Goal: Task Accomplishment & Management: Manage account settings

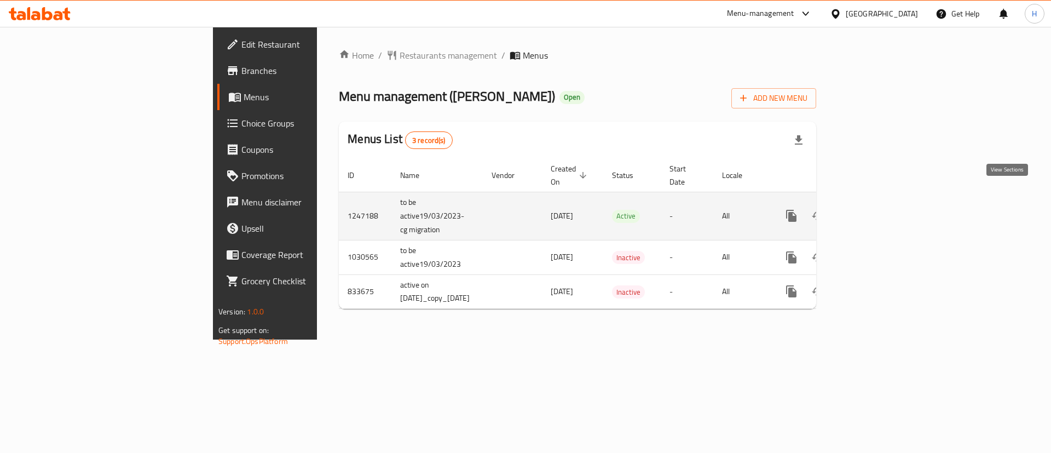
click at [875, 211] on icon "enhanced table" at bounding box center [870, 216] width 10 height 10
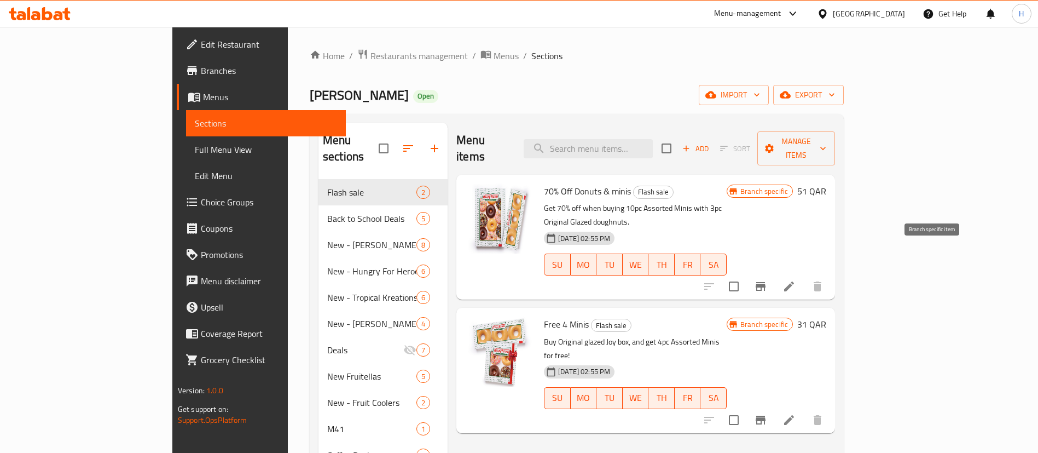
click at [774, 273] on button "Branch-specific-item" at bounding box center [760, 286] width 26 height 26
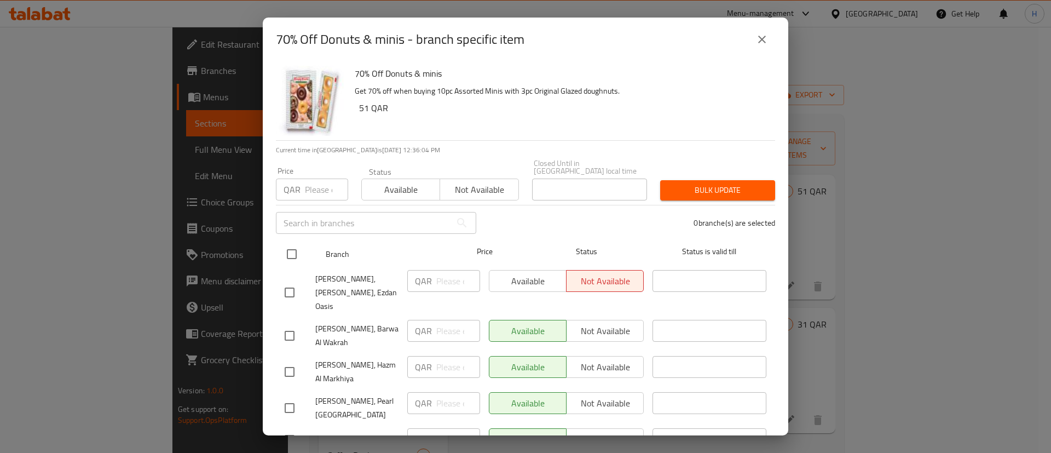
click at [294, 245] on input "checkbox" at bounding box center [291, 253] width 23 height 23
checkbox input "true"
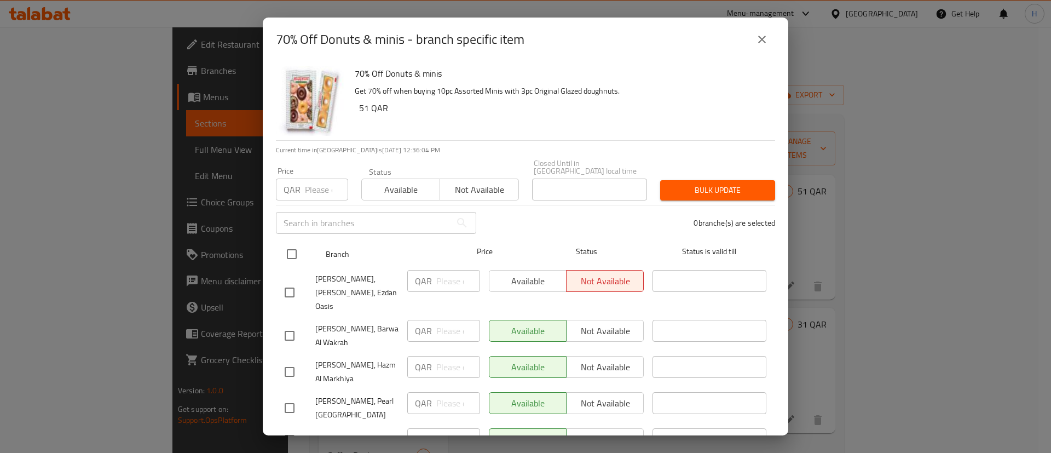
checkbox input "true"
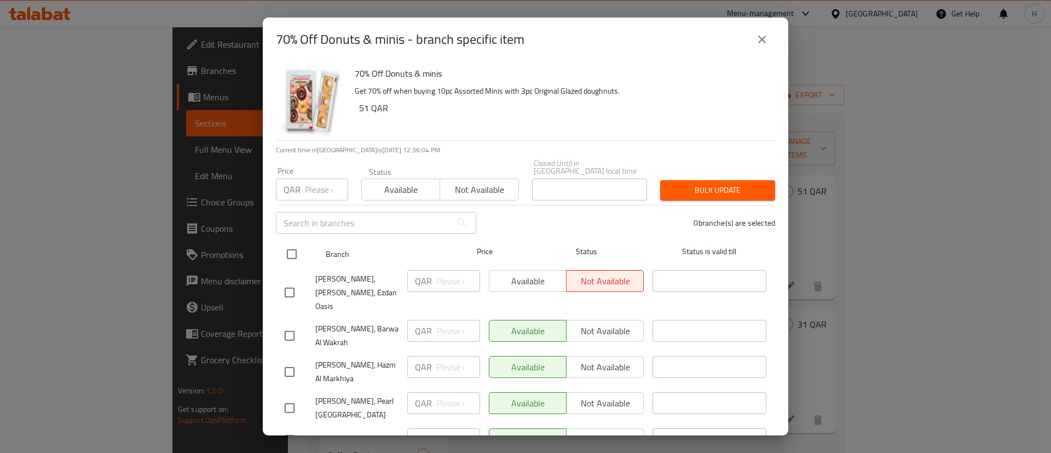
checkbox input "true"
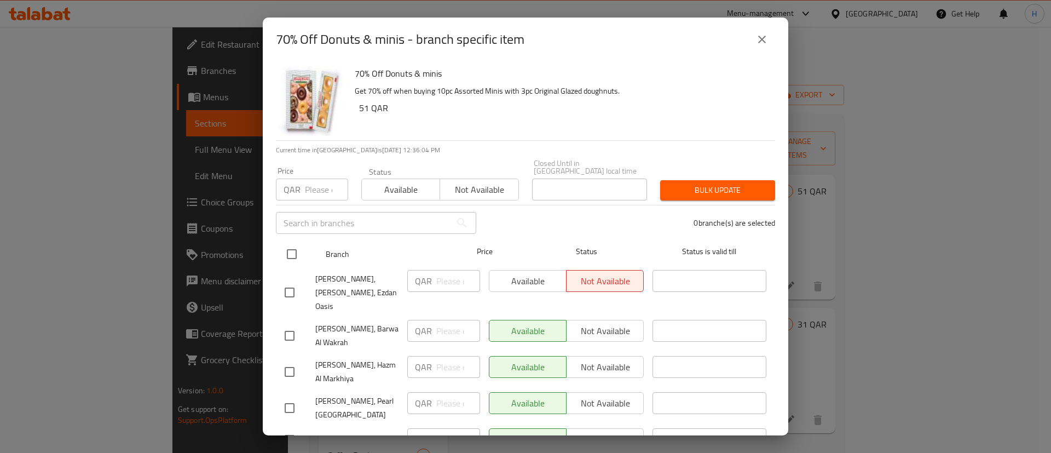
checkbox input "true"
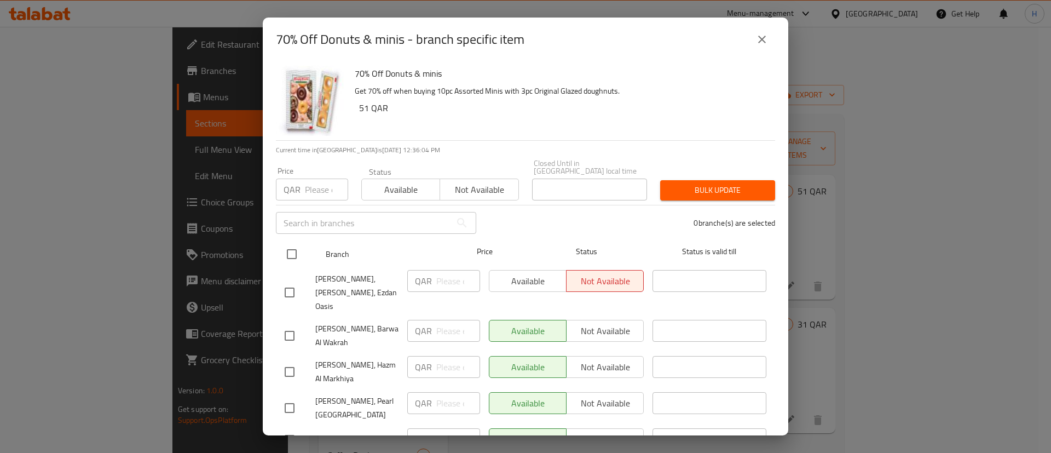
checkbox input "true"
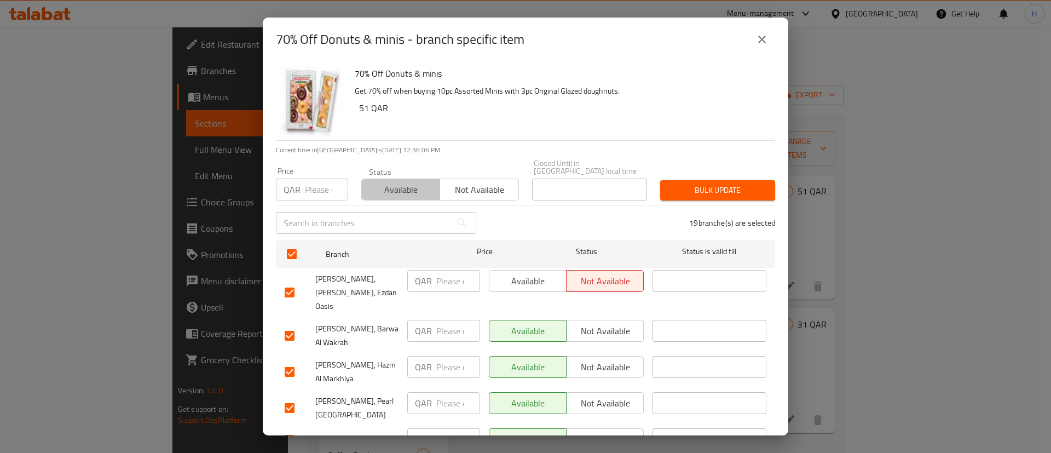
click at [409, 182] on span "Available" at bounding box center [400, 190] width 69 height 16
click at [669, 183] on span "Bulk update" at bounding box center [717, 190] width 97 height 14
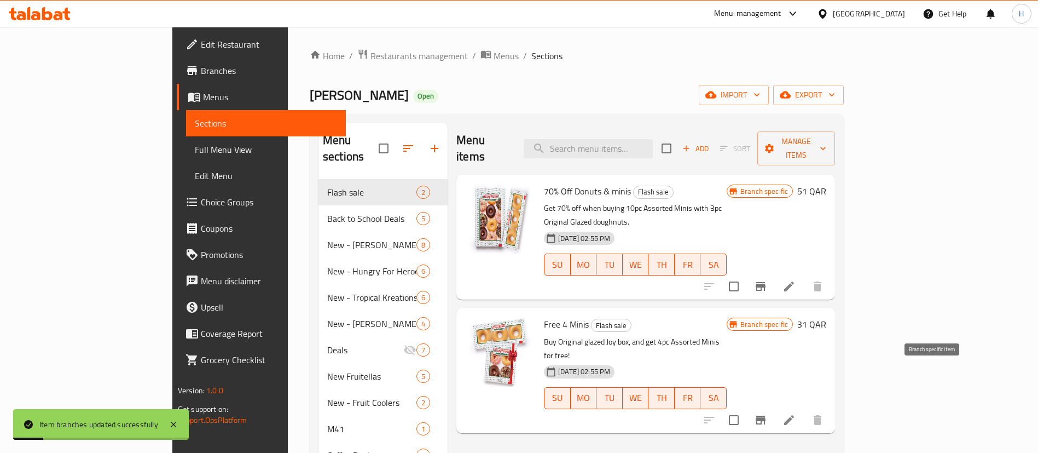
click at [766, 415] on icon "Branch-specific-item" at bounding box center [761, 419] width 10 height 9
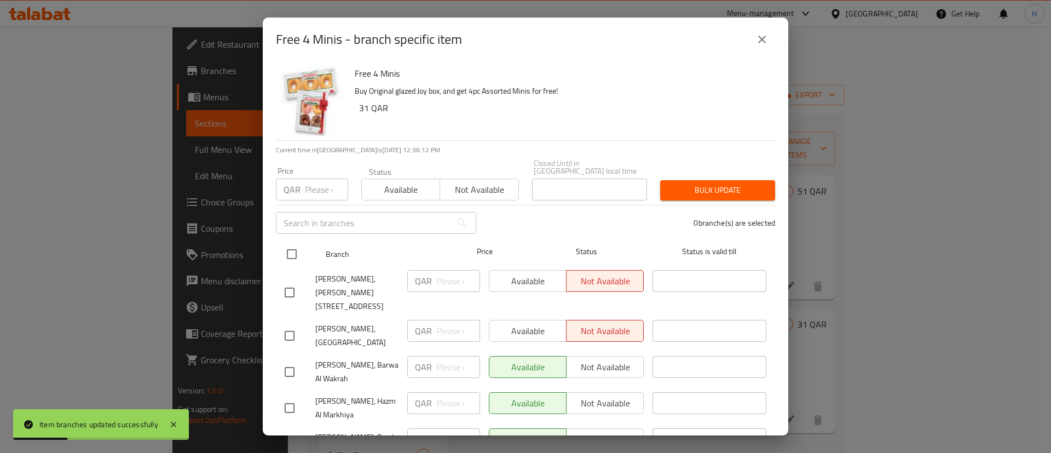
click at [291, 248] on input "checkbox" at bounding box center [291, 253] width 23 height 23
checkbox input "true"
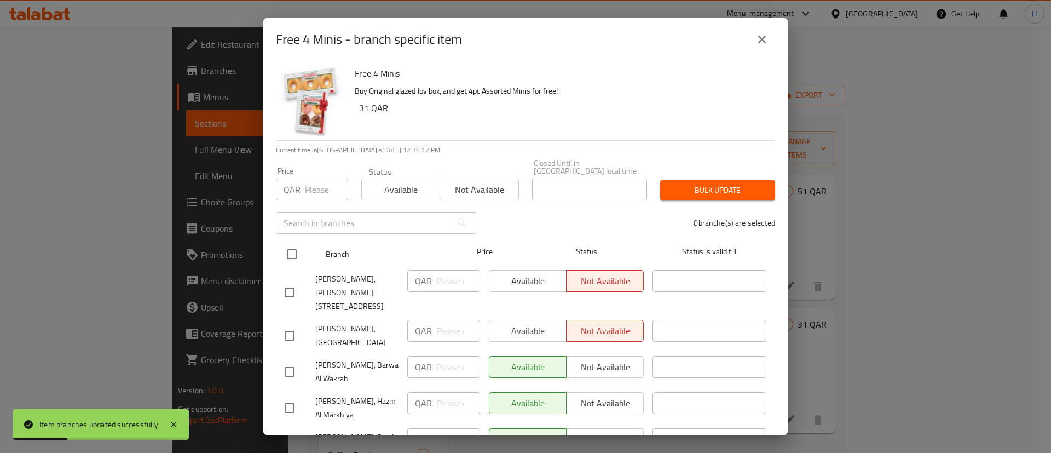
checkbox input "true"
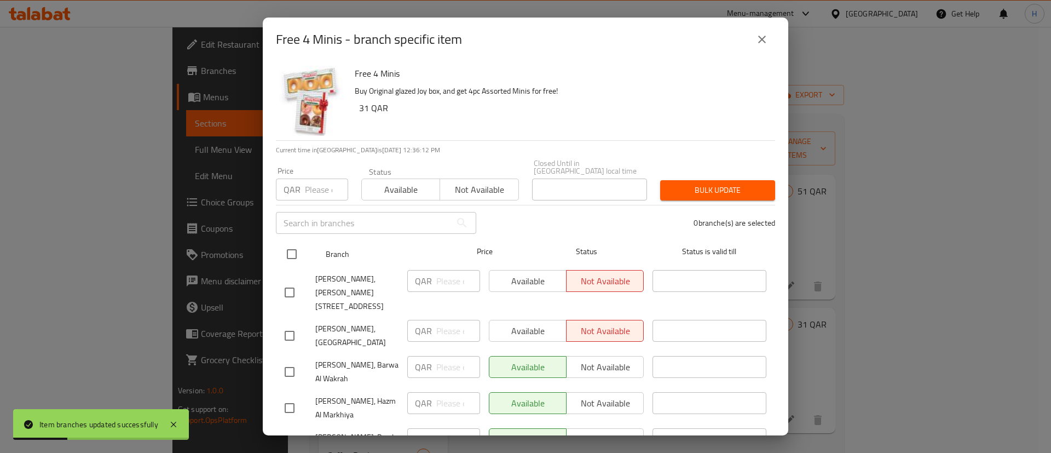
checkbox input "true"
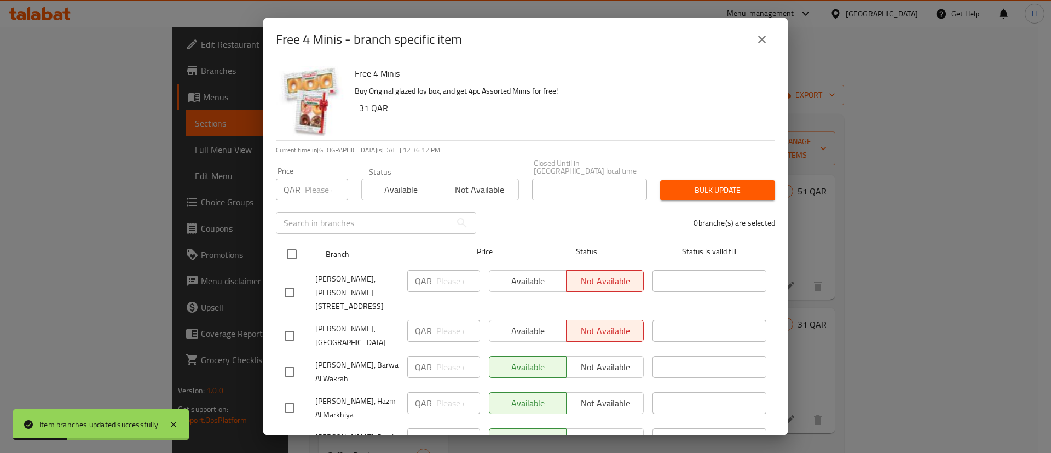
checkbox input "true"
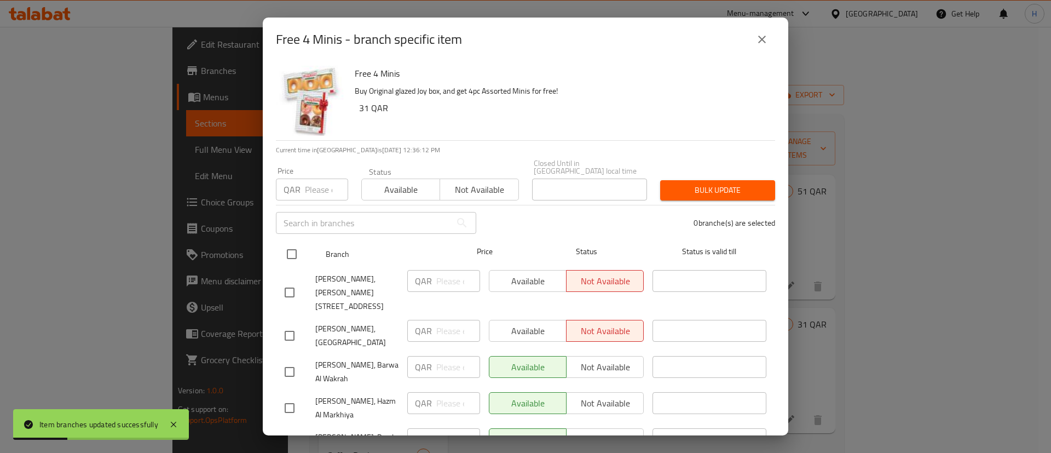
checkbox input "true"
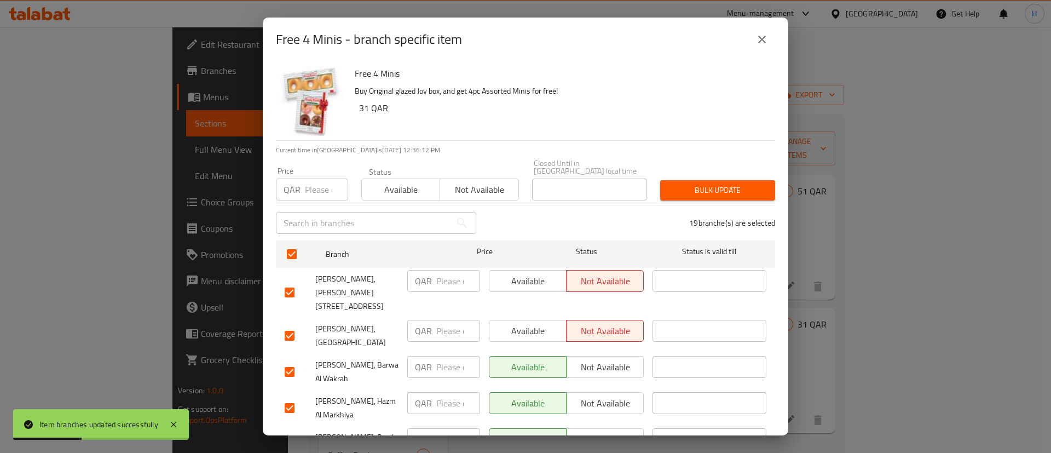
click at [385, 186] on span "Available" at bounding box center [400, 190] width 69 height 16
click at [711, 184] on span "Bulk update" at bounding box center [717, 190] width 97 height 14
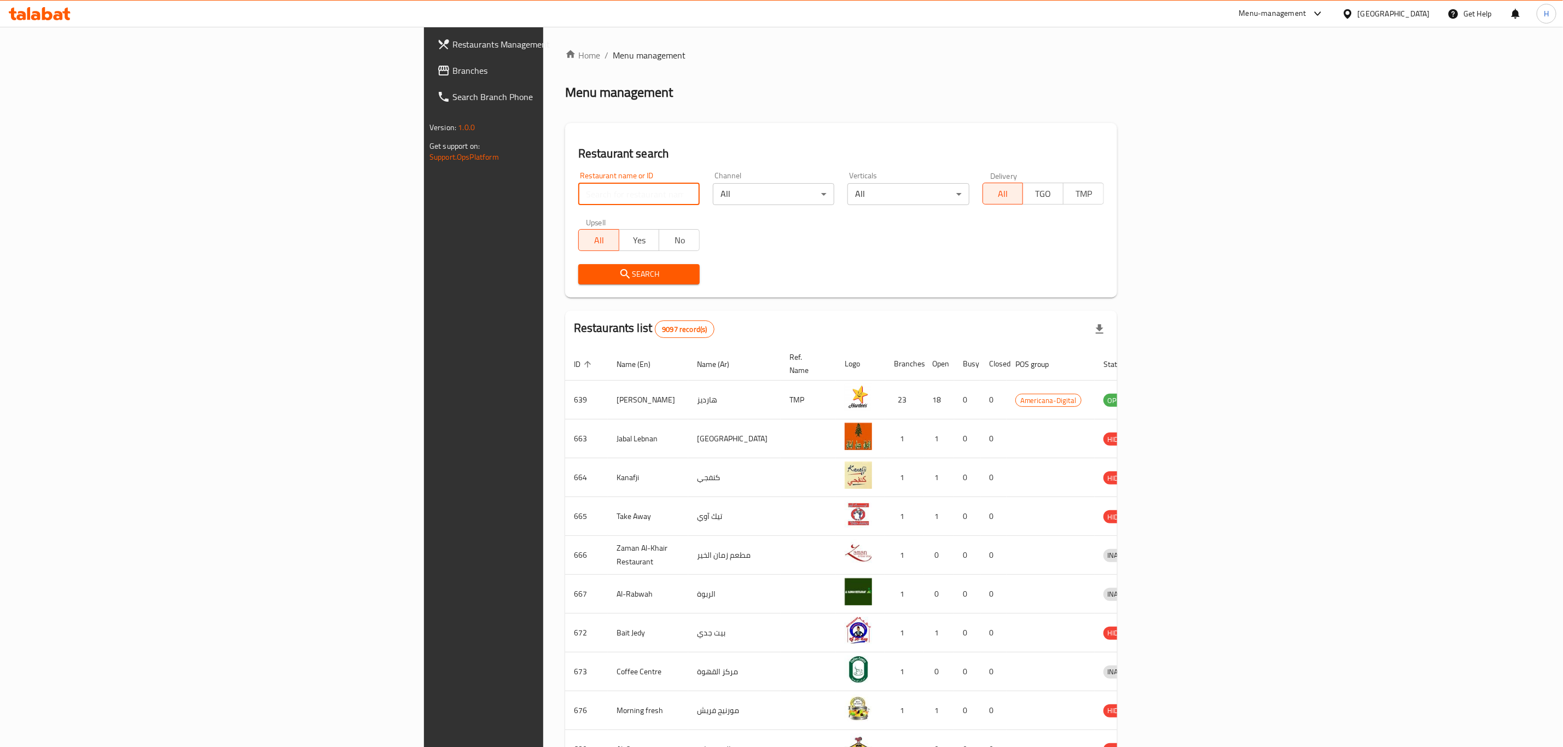
drag, startPoint x: 0, startPoint y: 0, endPoint x: 360, endPoint y: 190, distance: 407.3
click at [578, 190] on input "search" at bounding box center [638, 194] width 121 height 22
type input "krispy kreme"
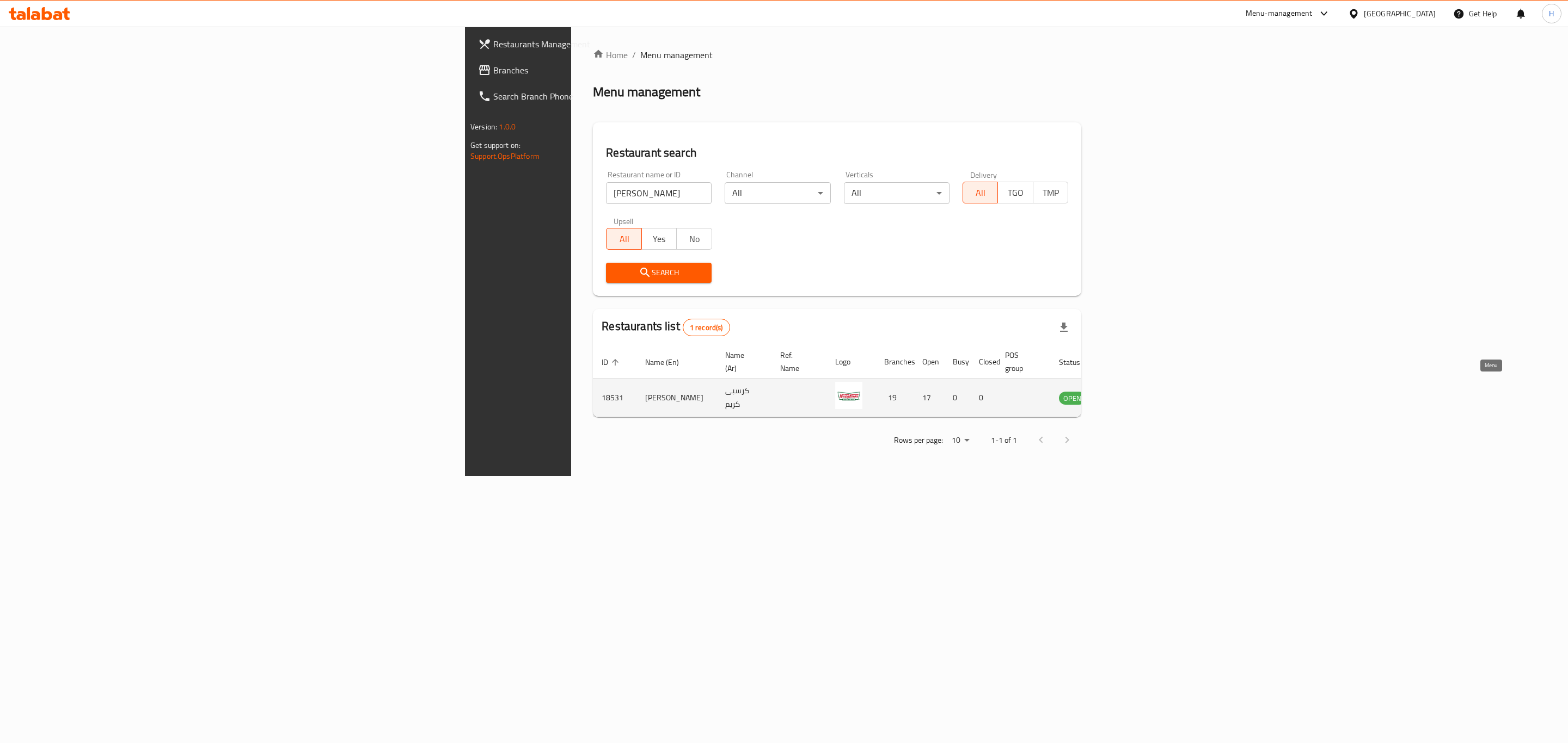
click at [1129, 391] on icon "enhanced table" at bounding box center [1122, 397] width 13 height 13
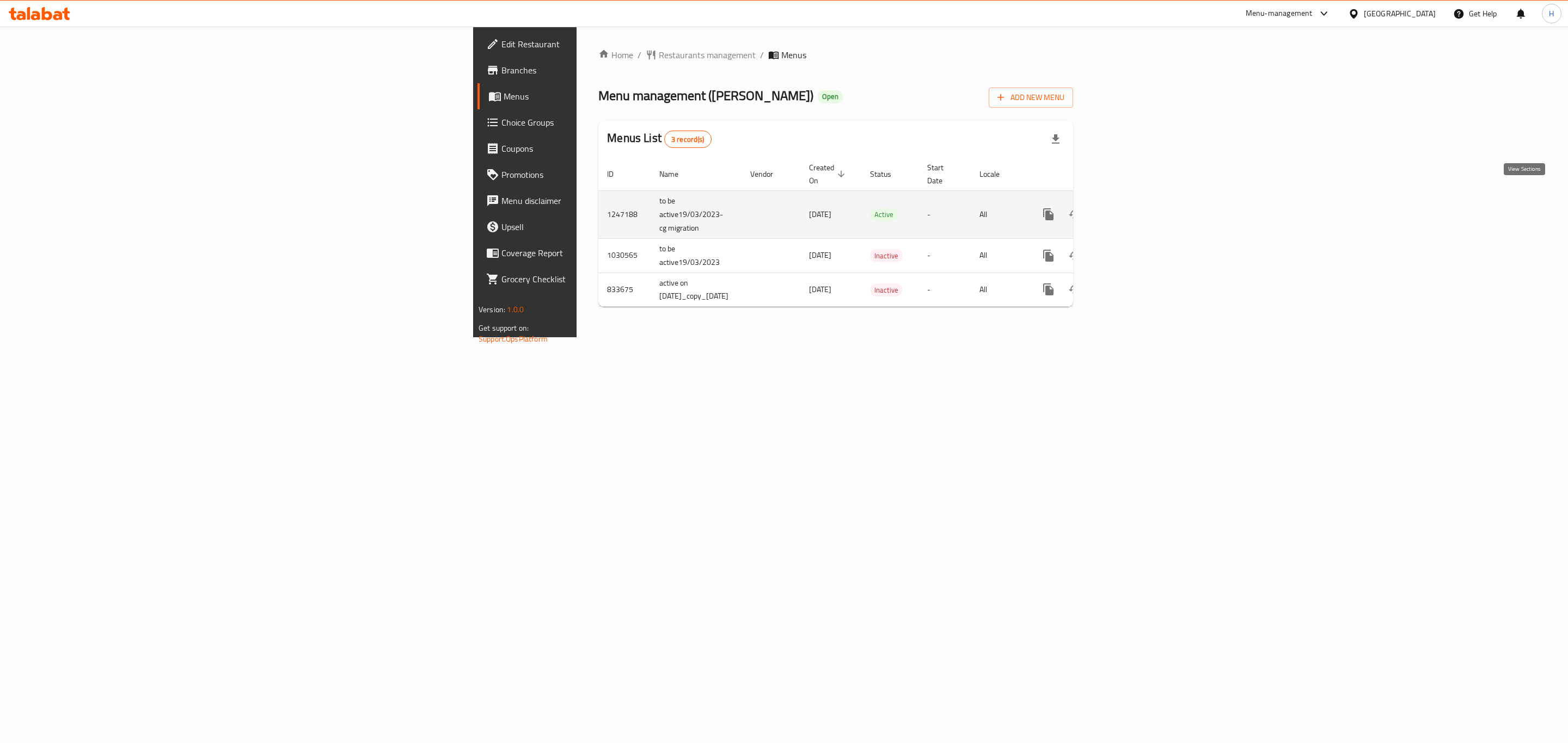
click at [1133, 208] on icon "enhanced table" at bounding box center [1126, 214] width 13 height 13
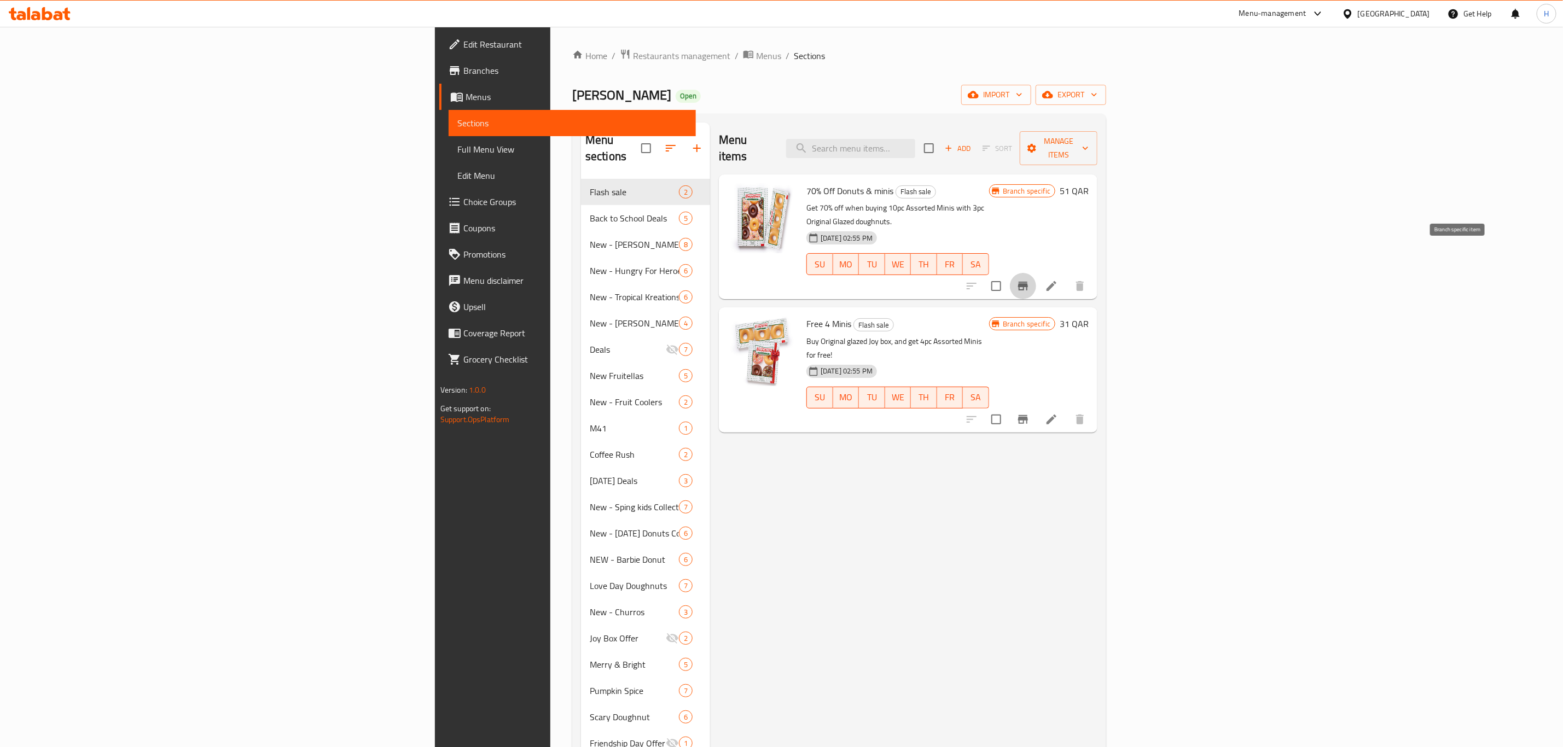
click at [1036, 273] on button "Branch-specific-item" at bounding box center [1023, 286] width 26 height 26
click at [931, 506] on div "Menu items Add Sort Manage items 70% Off Donuts & minis Flash sale Get 70% off …" at bounding box center [903, 652] width 387 height 1059
click at [1036, 273] on button "Branch-specific-item" at bounding box center [1023, 286] width 26 height 26
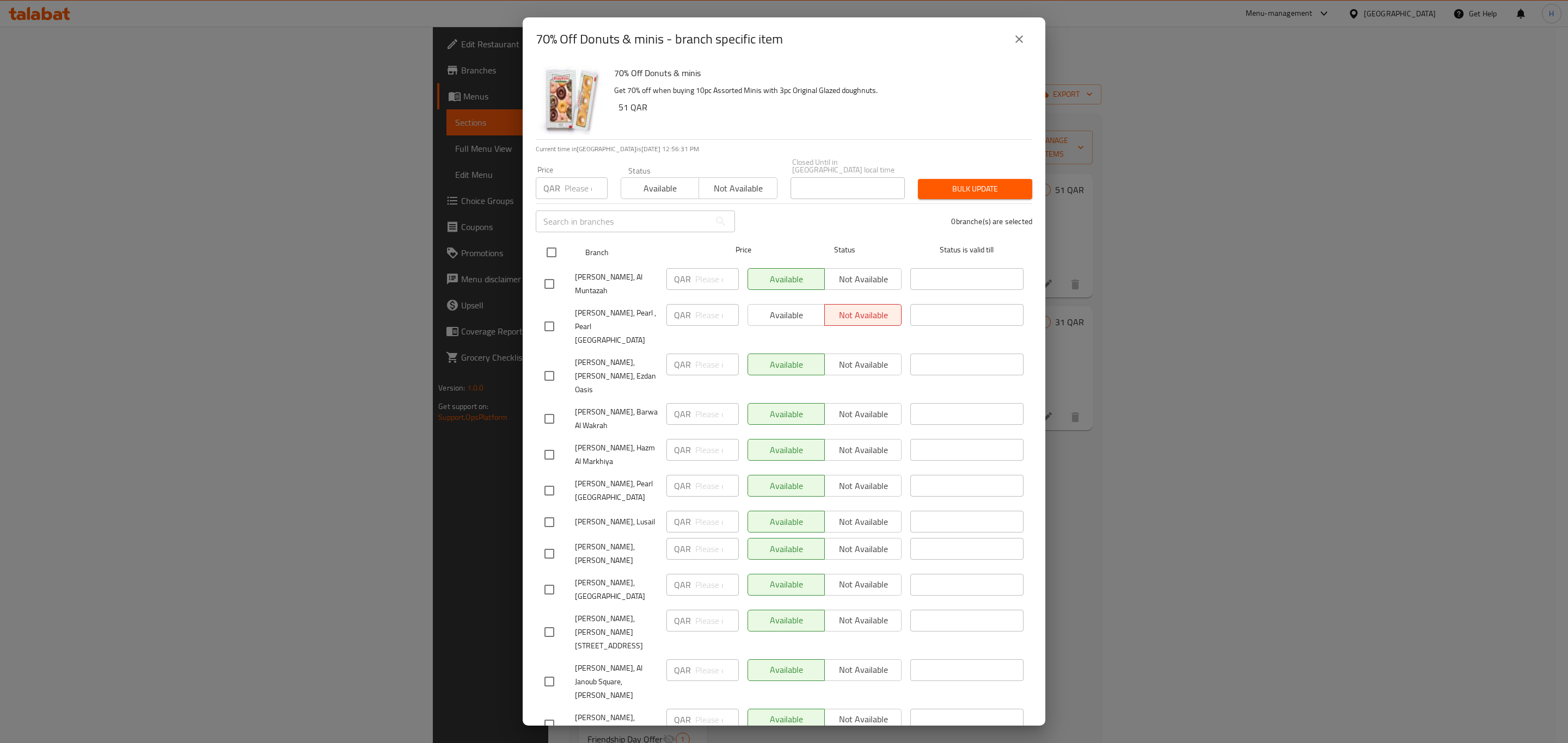
click at [546, 244] on input "checkbox" at bounding box center [551, 252] width 23 height 23
checkbox input "true"
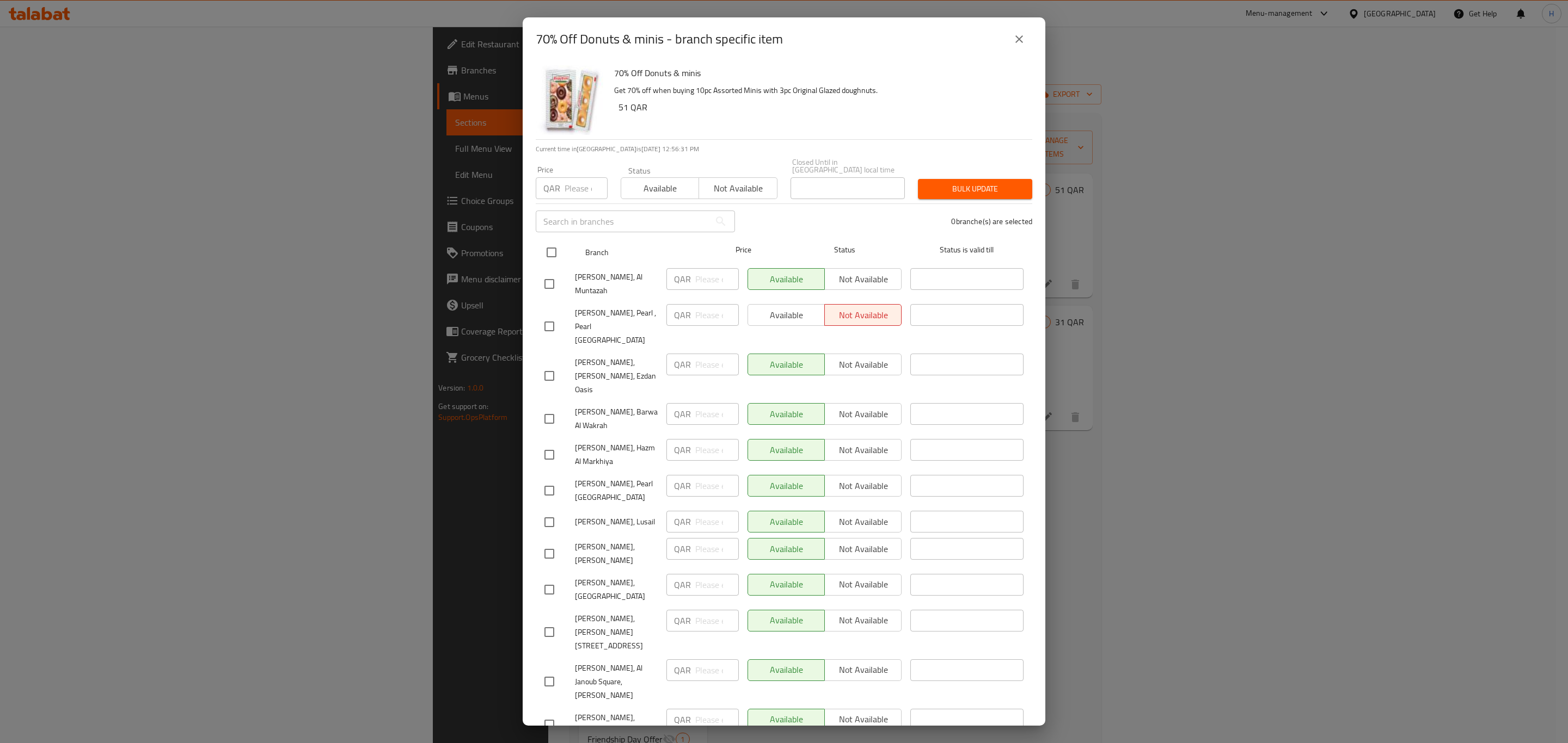
checkbox input "true"
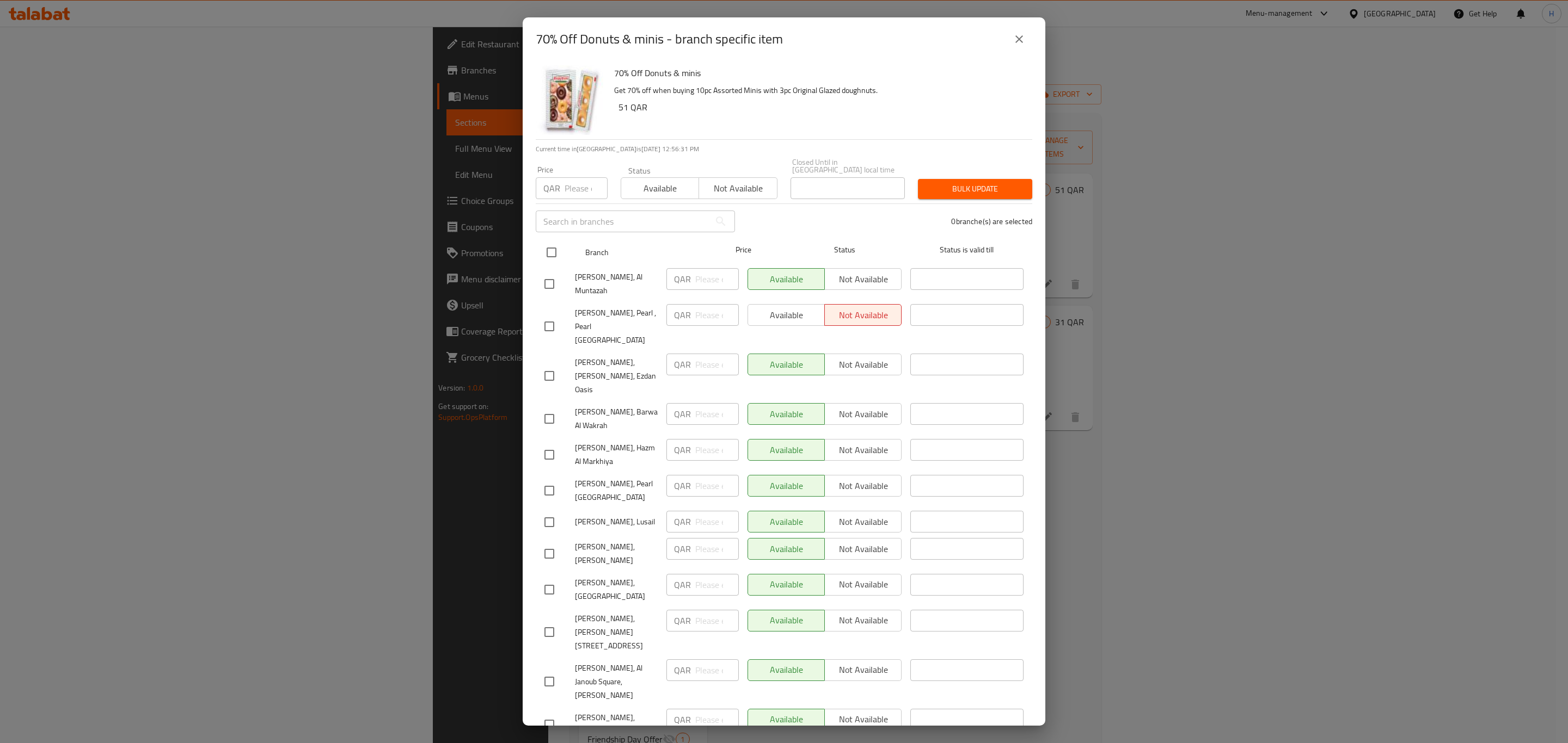
checkbox input "true"
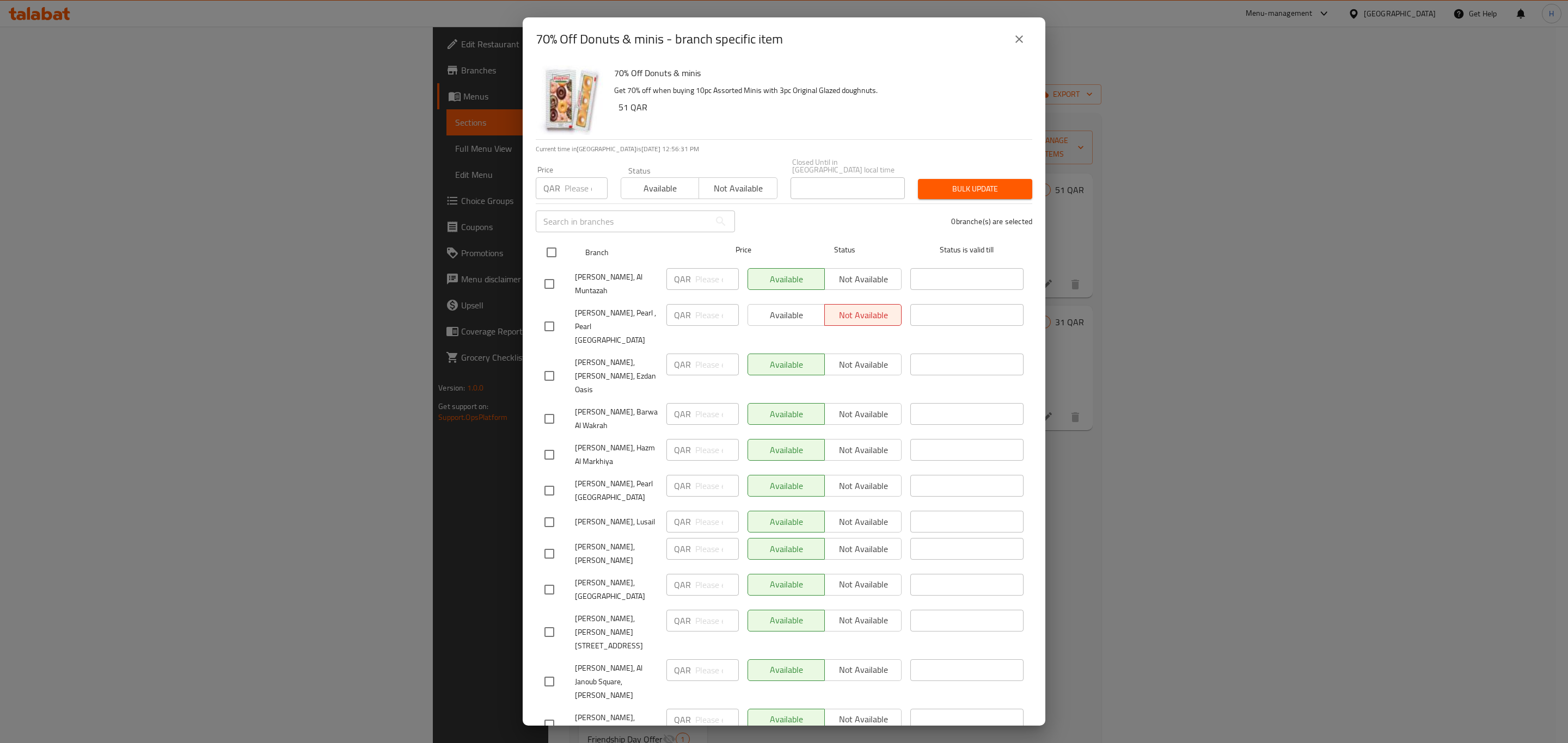
checkbox input "true"
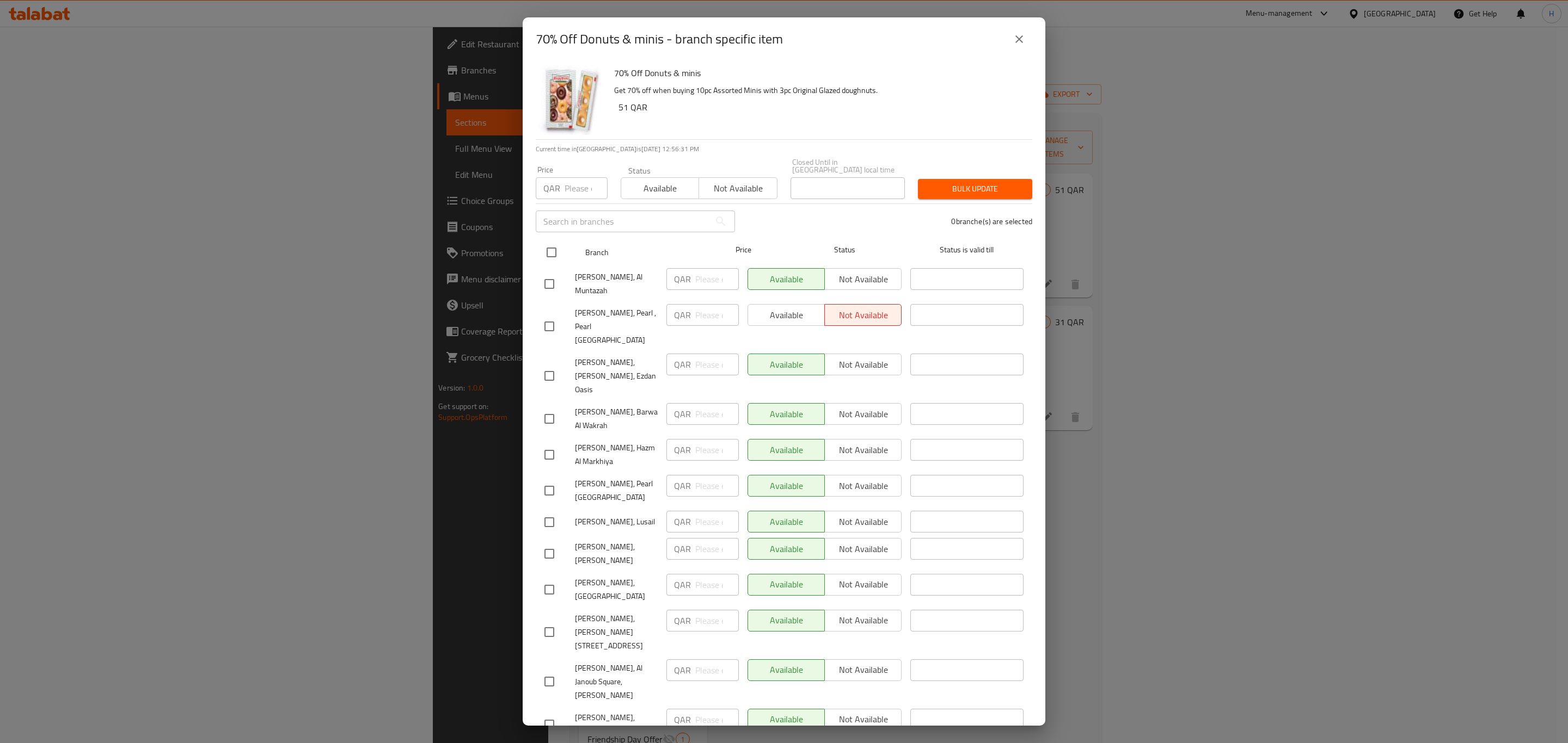
checkbox input "true"
click at [669, 181] on span "Available" at bounding box center [660, 189] width 69 height 16
click at [982, 182] on span "Bulk update" at bounding box center [974, 189] width 97 height 14
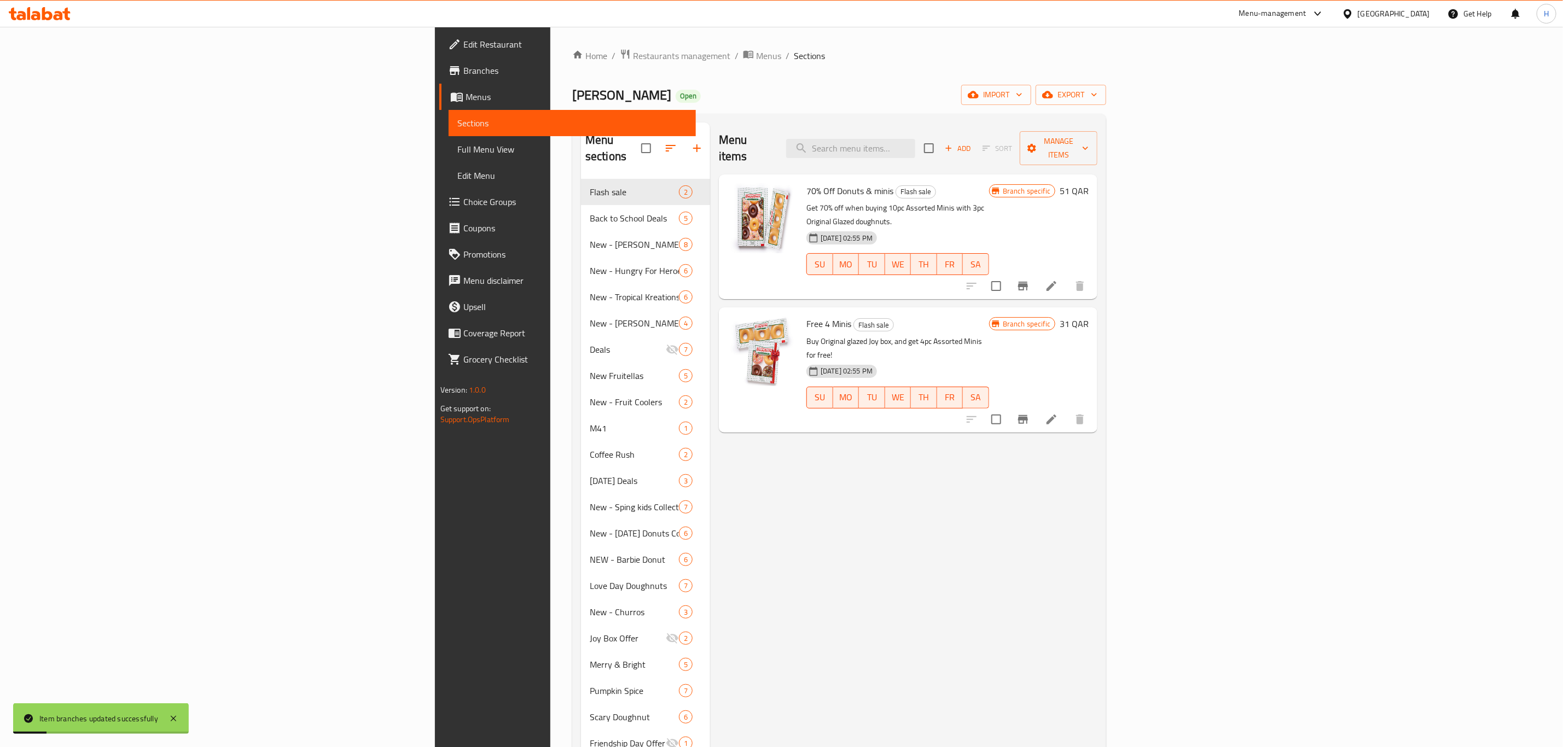
click at [1030, 413] on icon "Branch-specific-item" at bounding box center [1023, 419] width 13 height 13
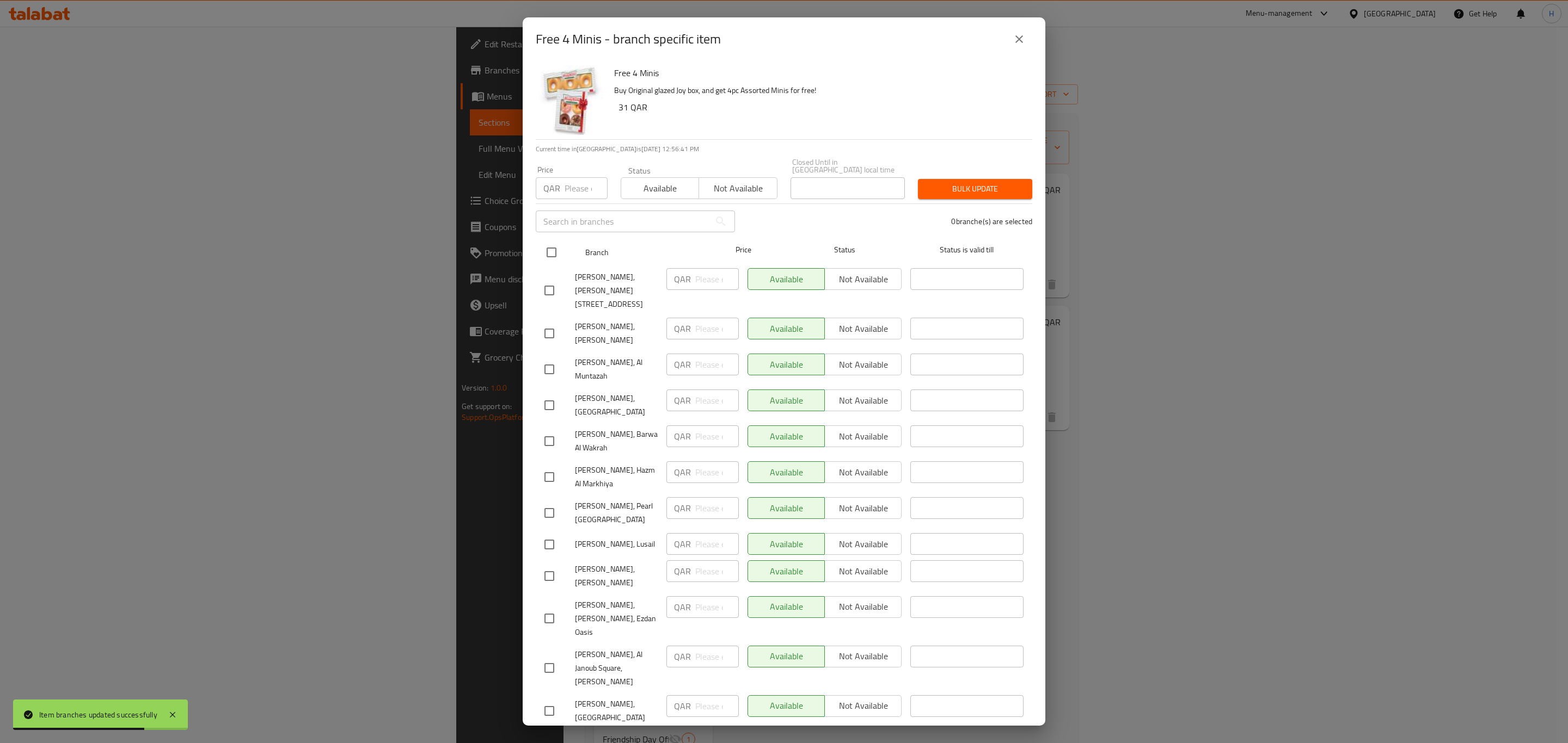
click at [544, 241] on input "checkbox" at bounding box center [551, 252] width 23 height 23
checkbox input "true"
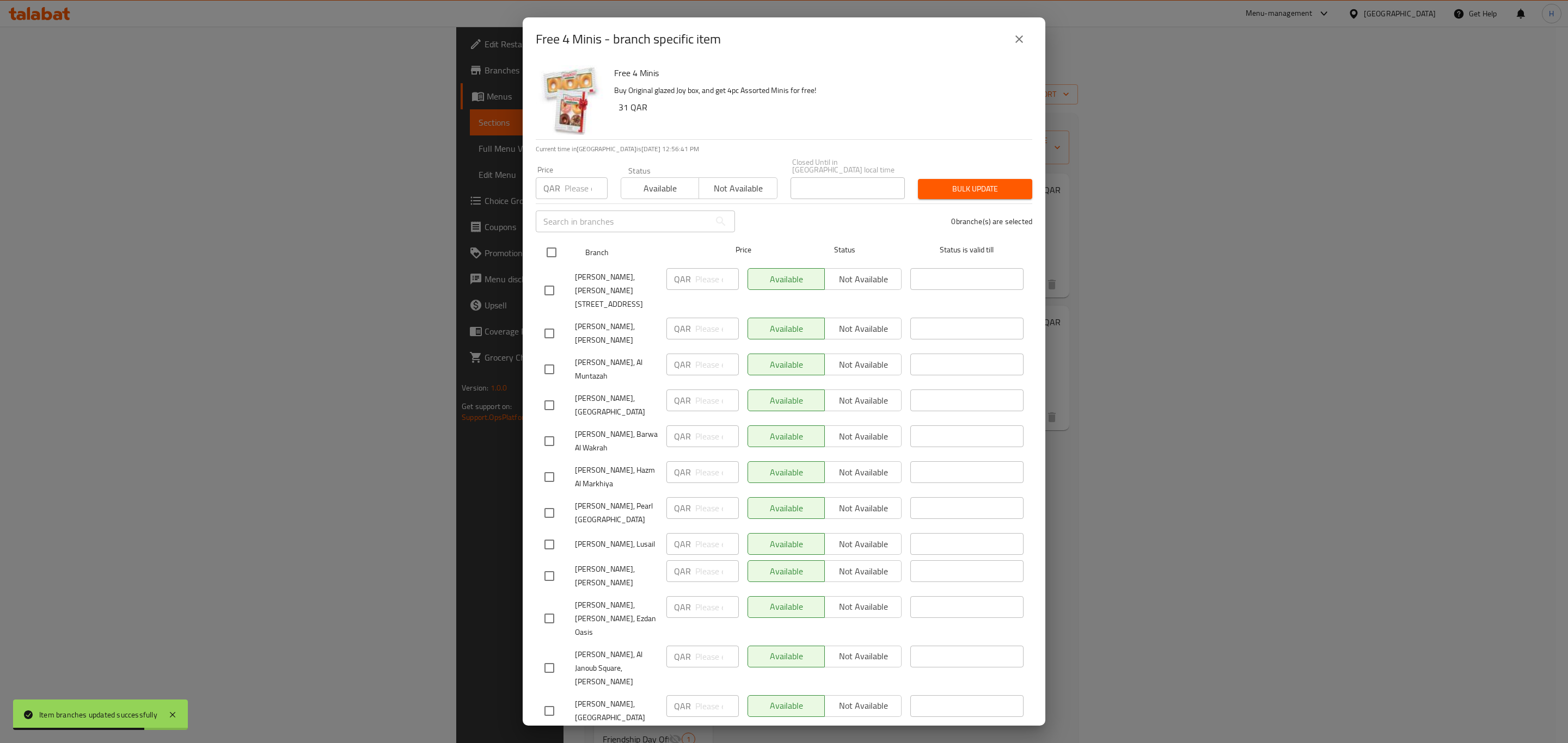
checkbox input "true"
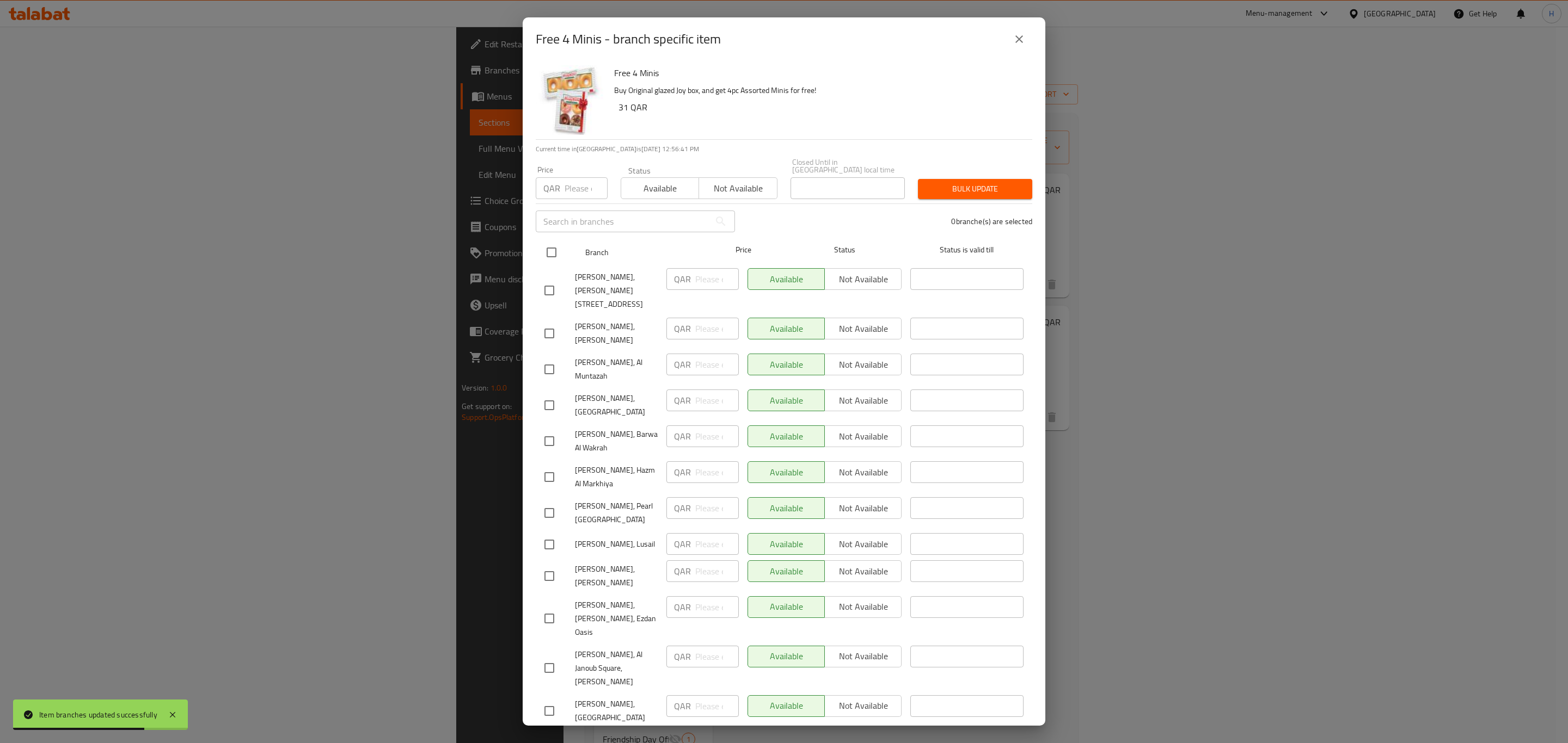
checkbox input "true"
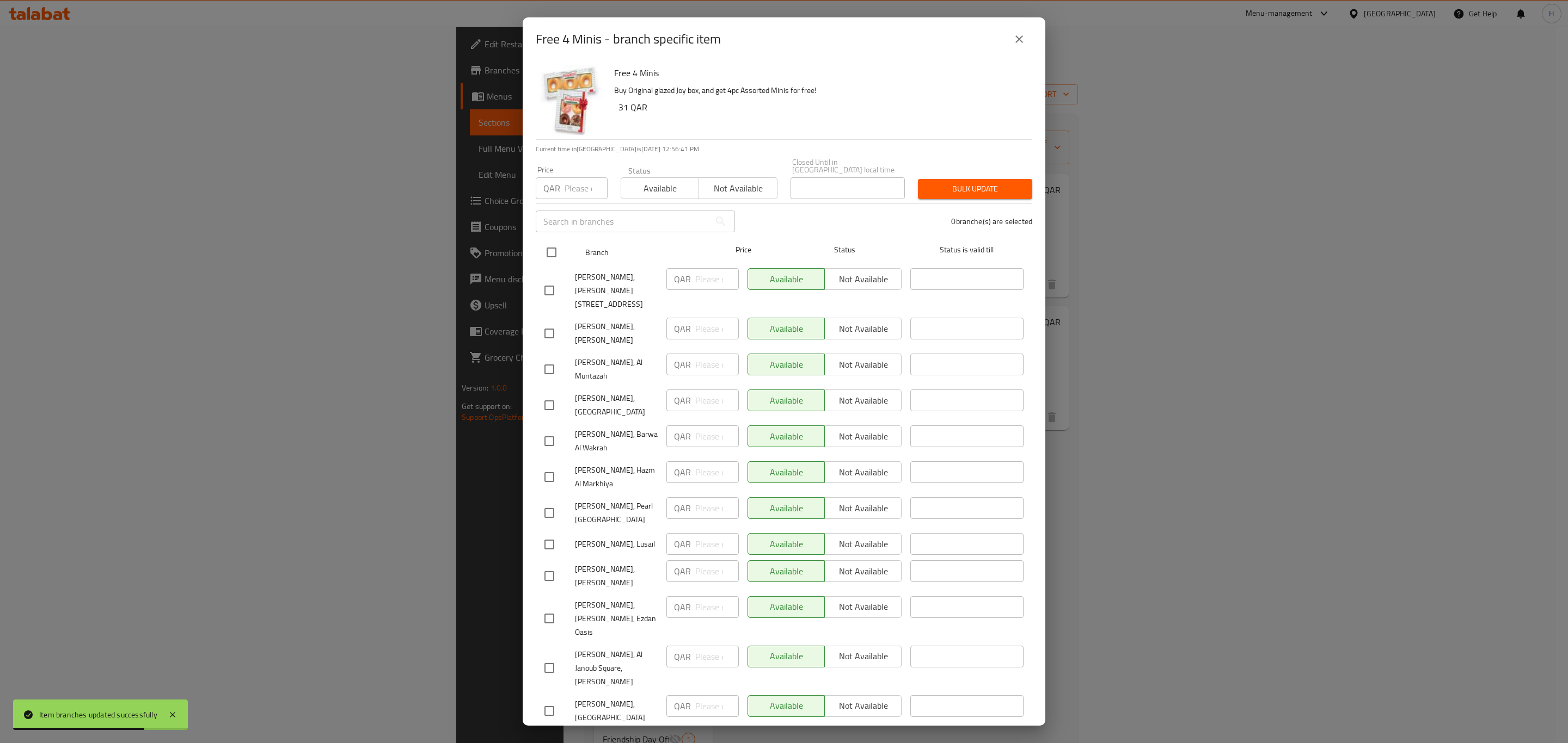
checkbox input "true"
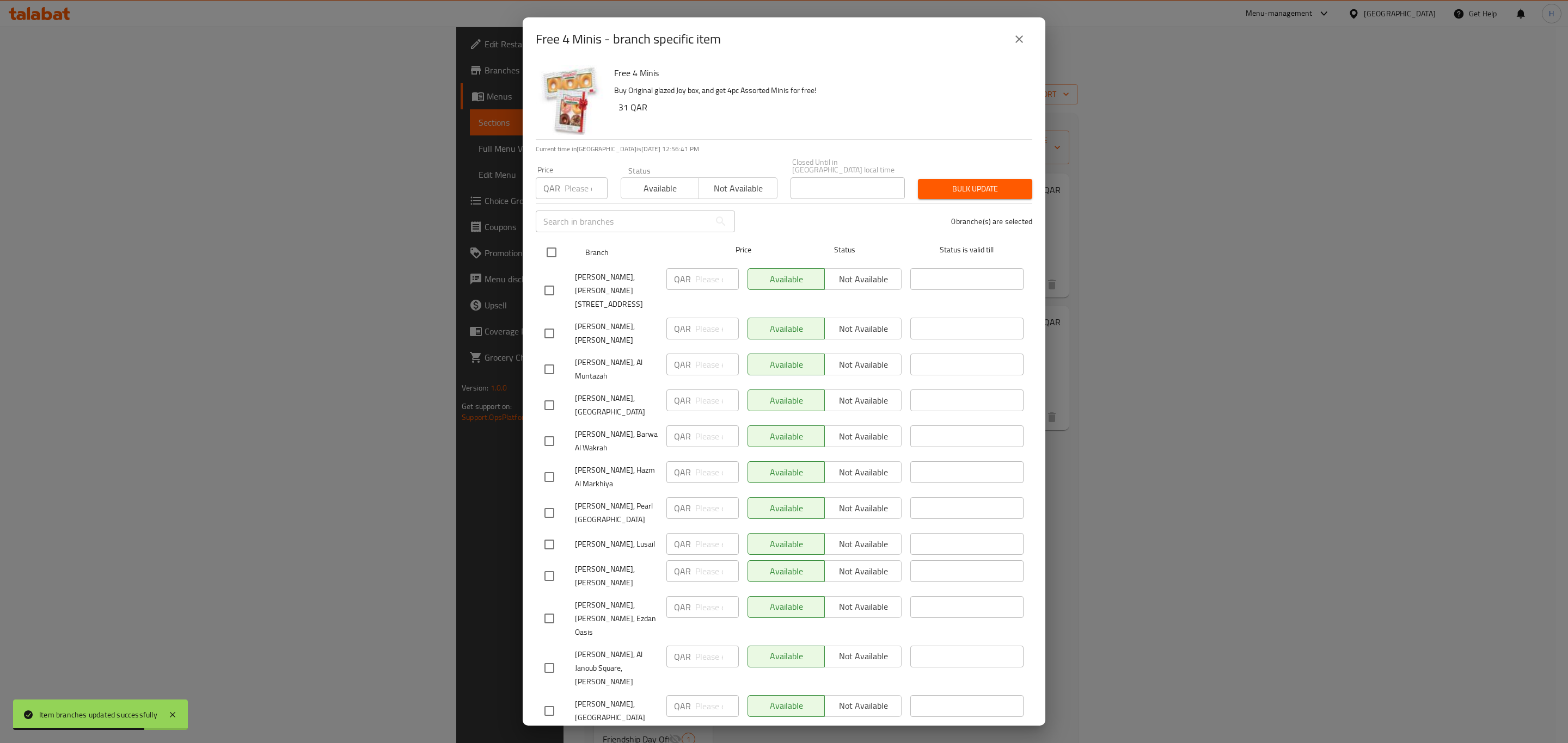
checkbox input "true"
click at [654, 181] on span "Available" at bounding box center [660, 189] width 69 height 16
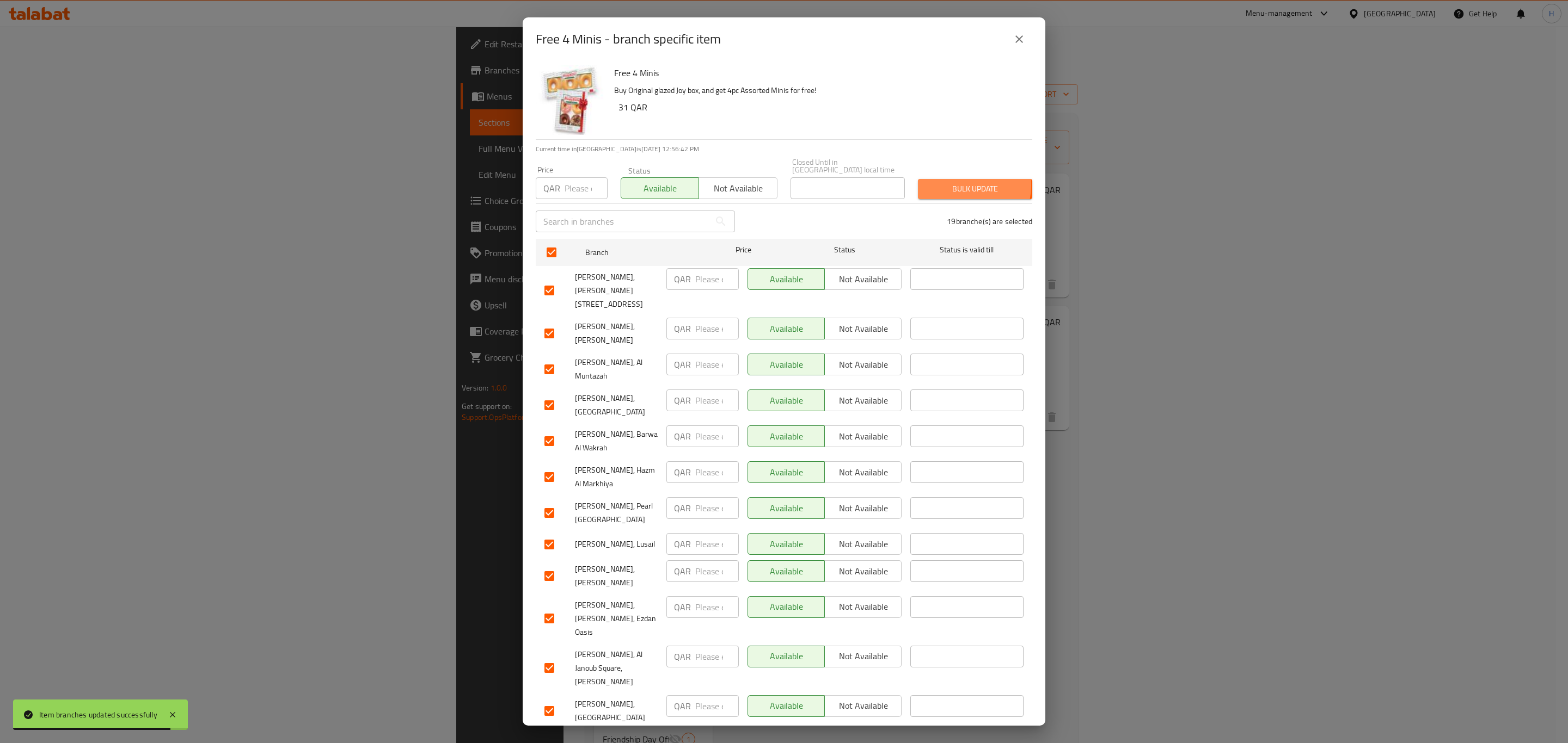
click at [951, 182] on span "Bulk update" at bounding box center [974, 189] width 97 height 14
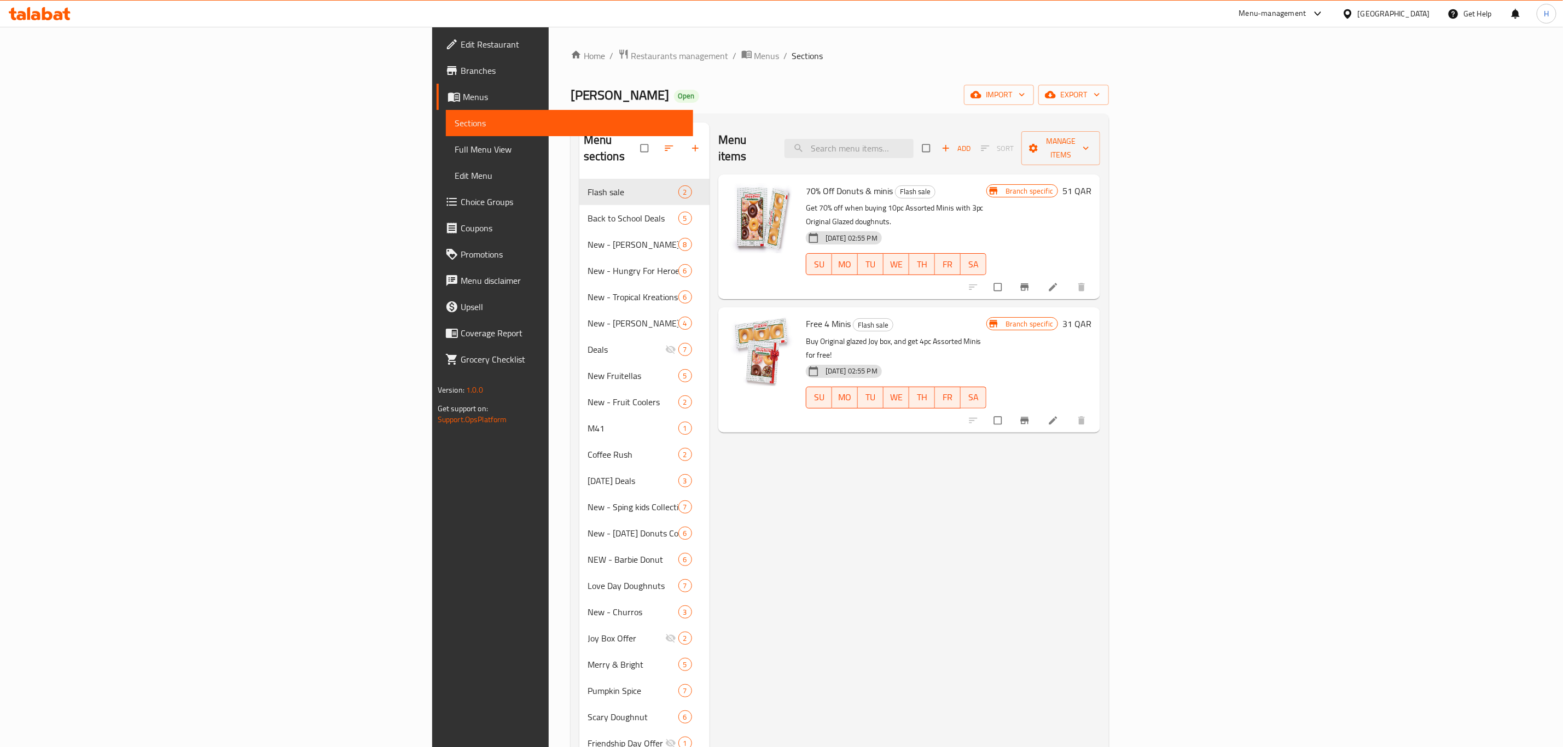
click at [1030, 282] on icon "Branch-specific-item" at bounding box center [1024, 287] width 11 height 11
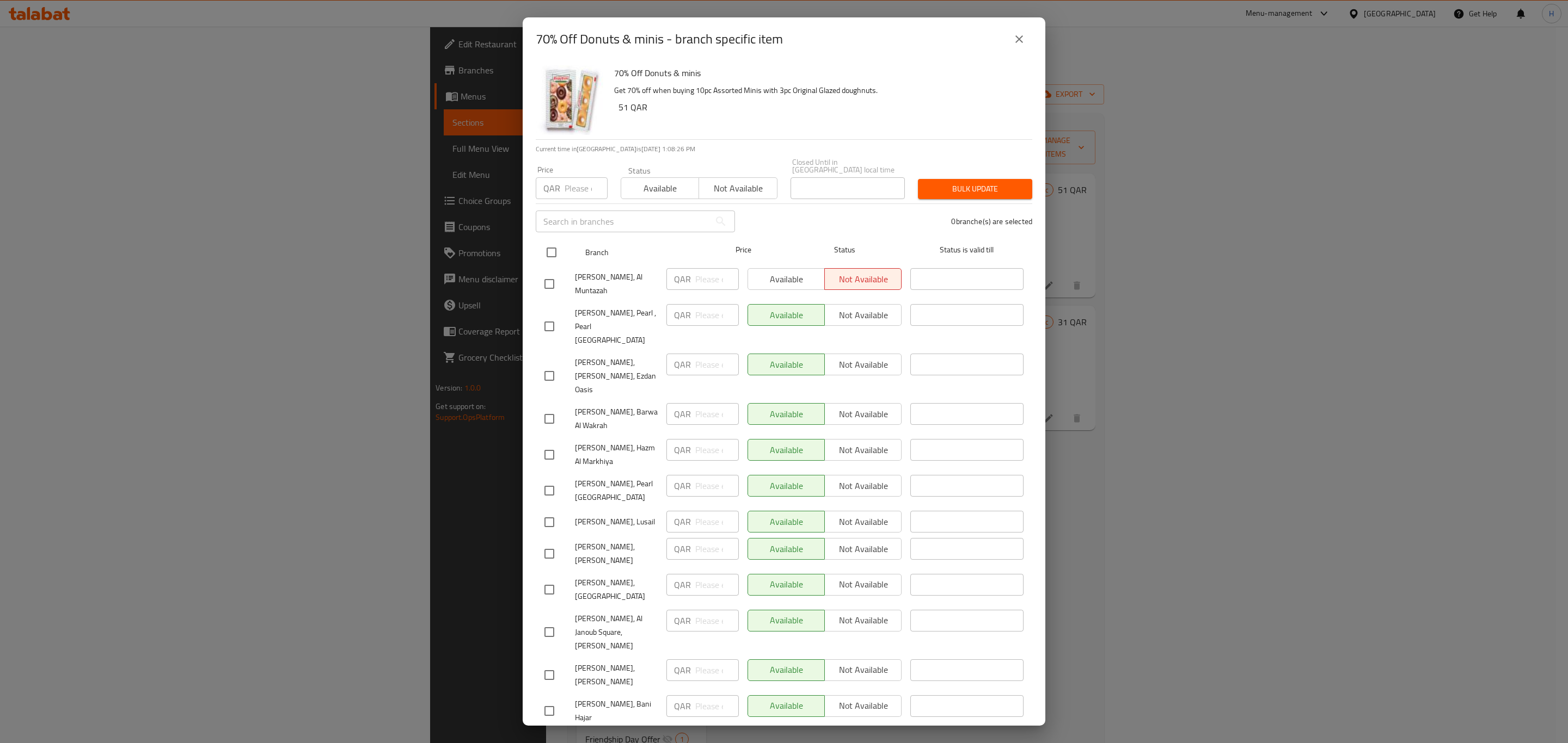
click at [555, 241] on input "checkbox" at bounding box center [551, 252] width 23 height 23
checkbox input "true"
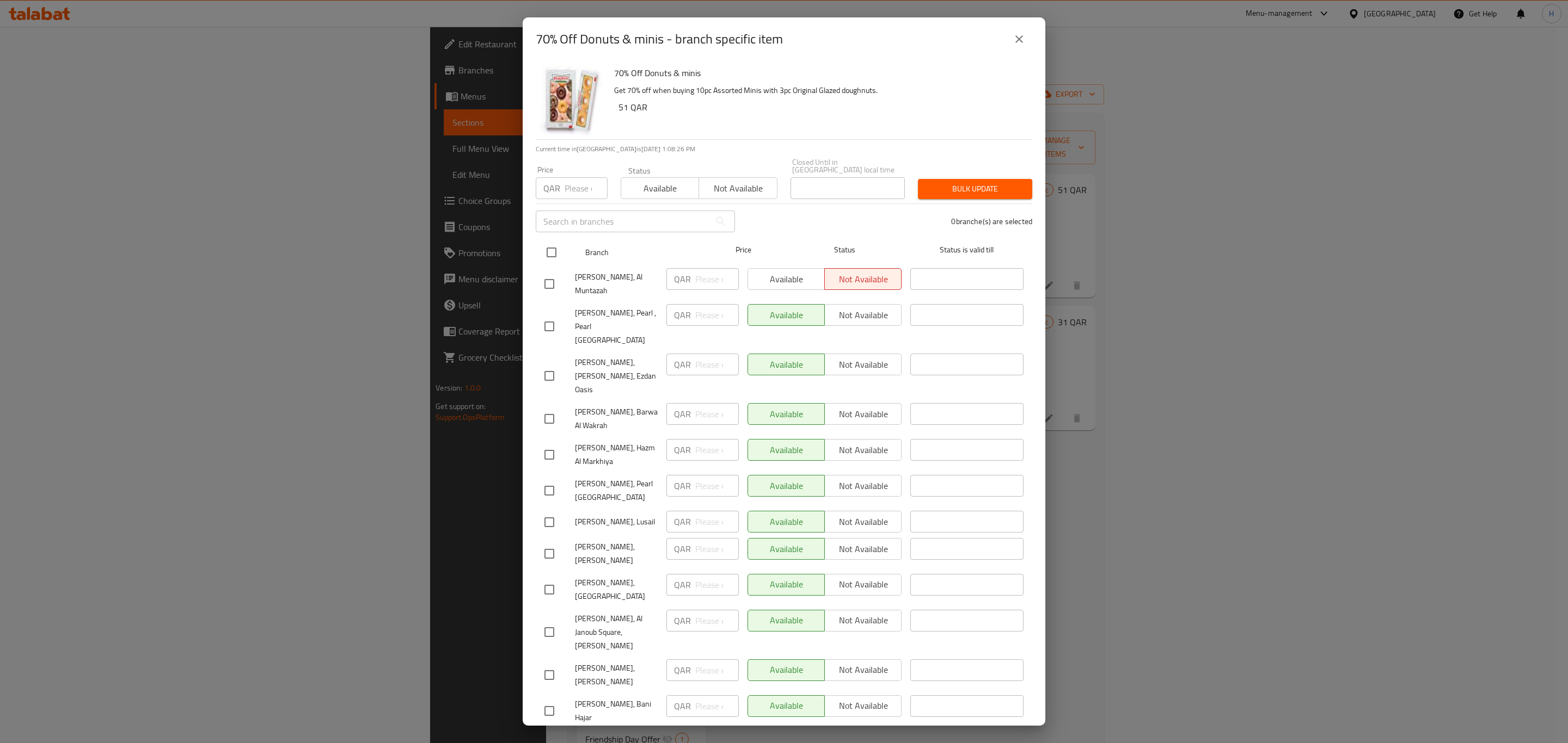
checkbox input "true"
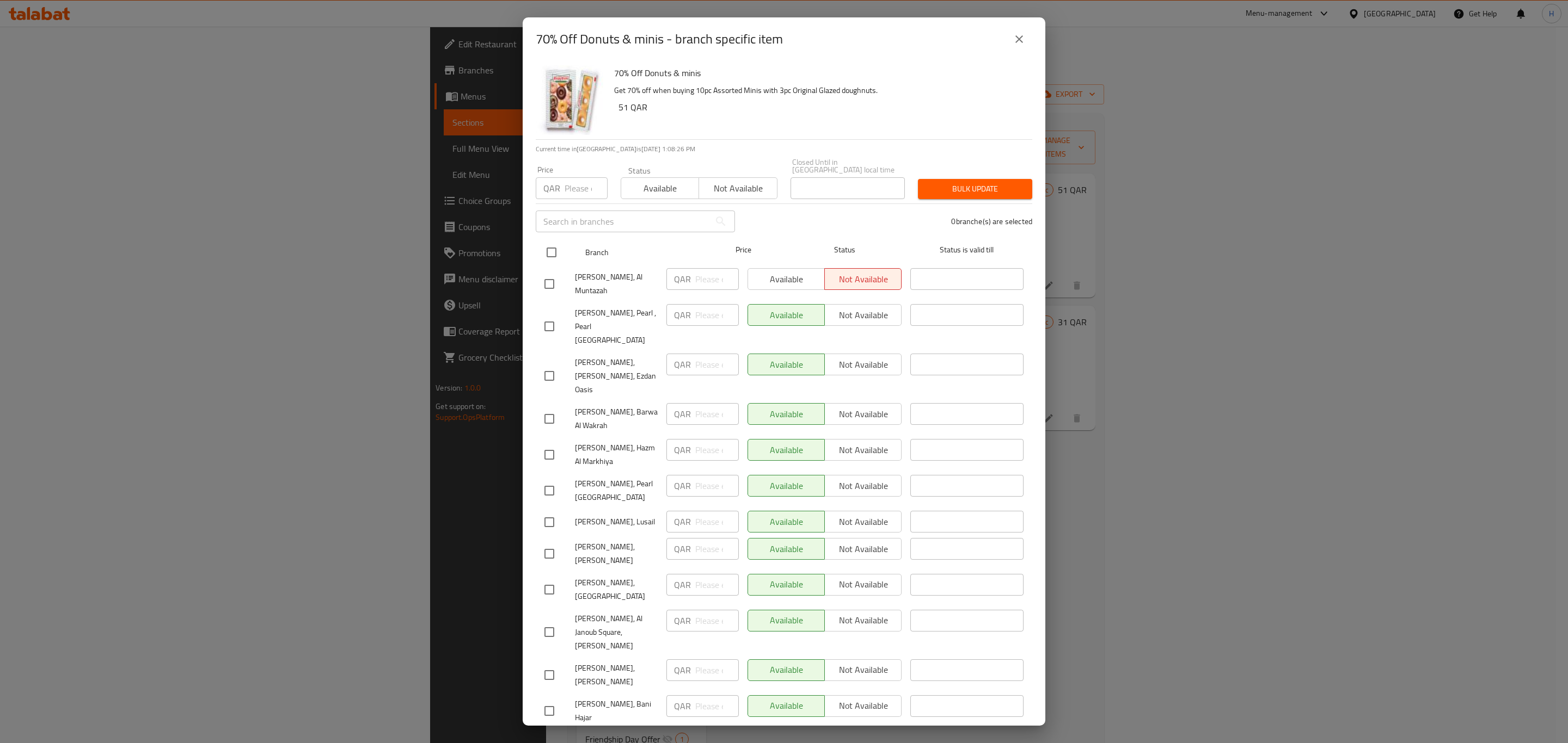
checkbox input "true"
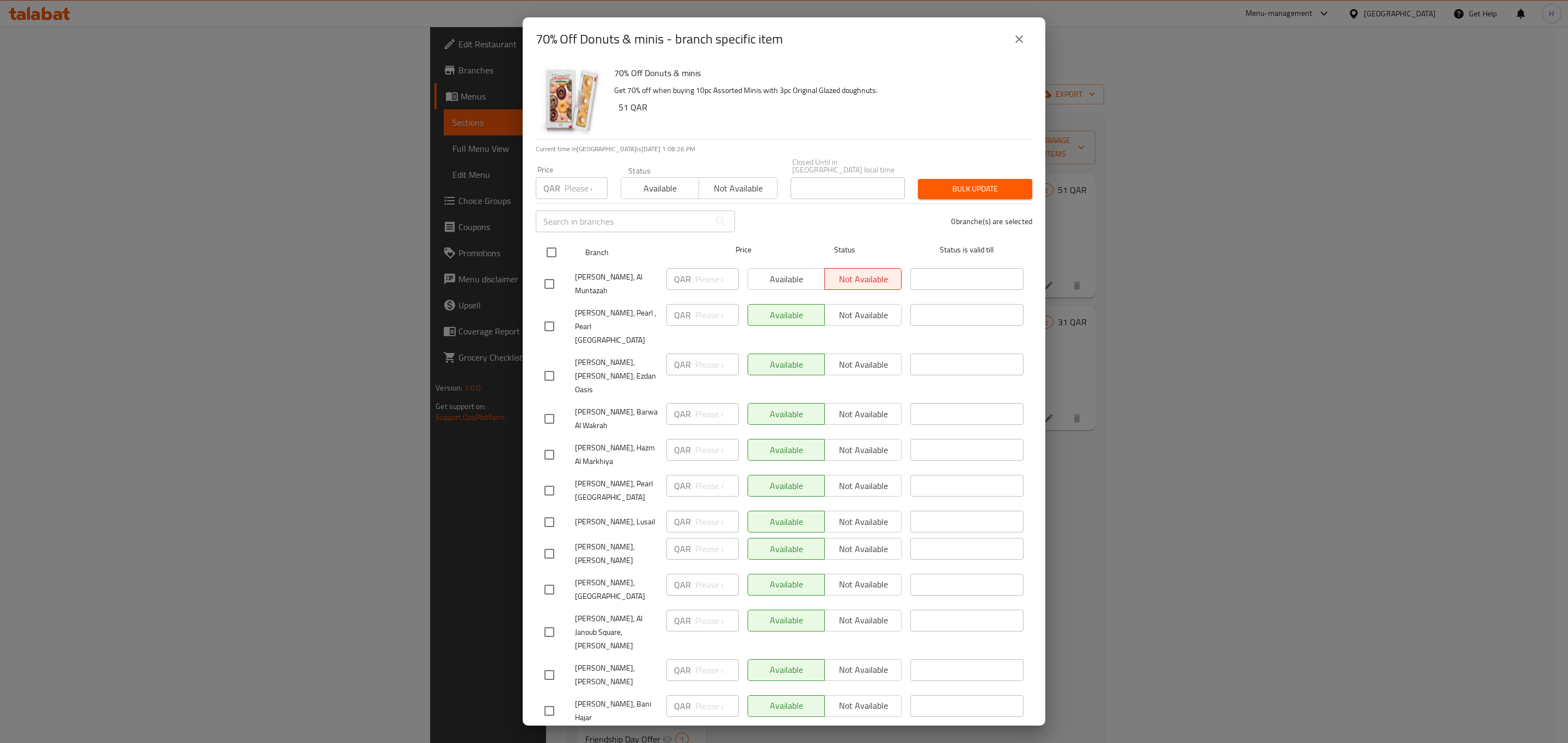
checkbox input "true"
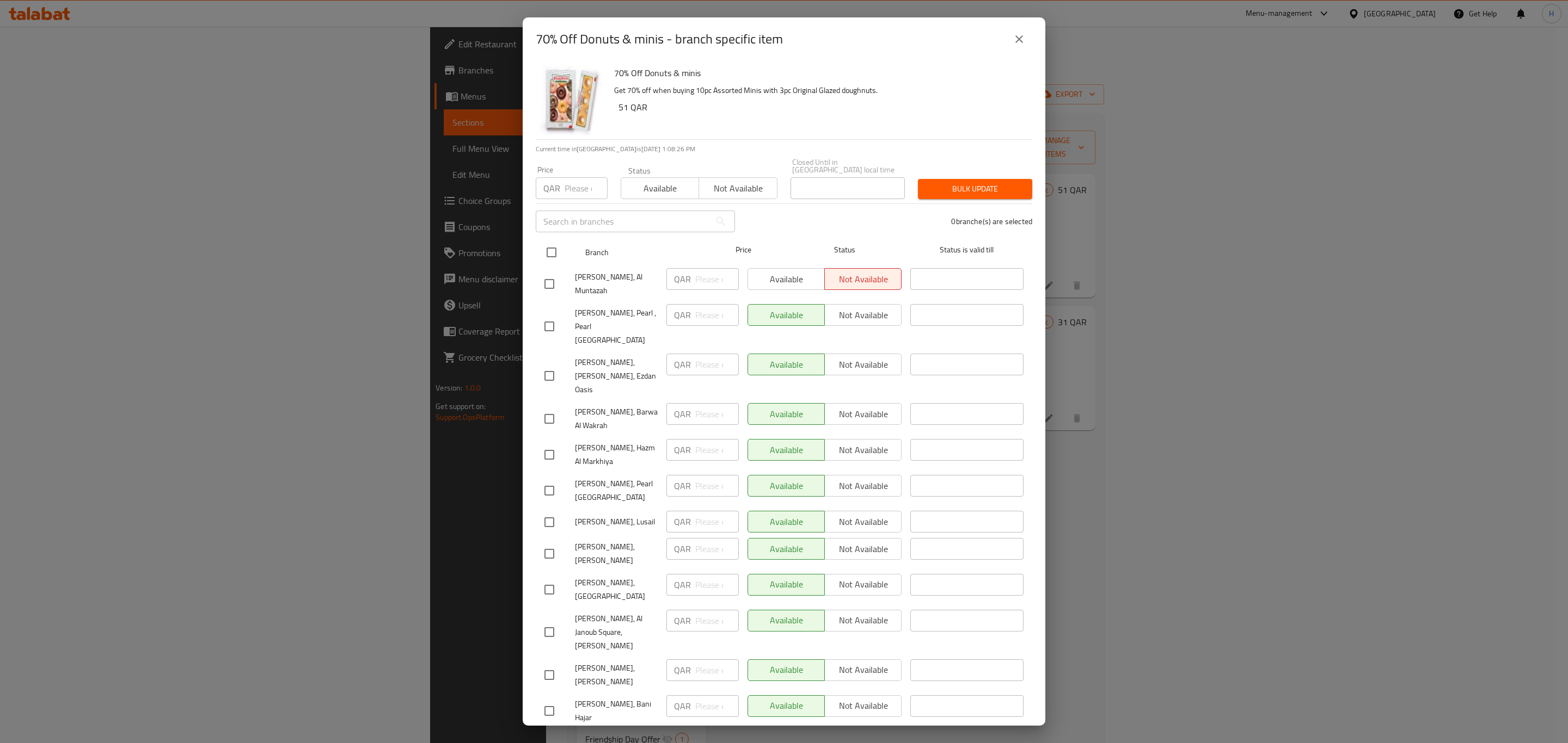
checkbox input "true"
click at [659, 181] on span "Available" at bounding box center [660, 189] width 69 height 16
click at [936, 184] on span "Bulk update" at bounding box center [974, 189] width 97 height 14
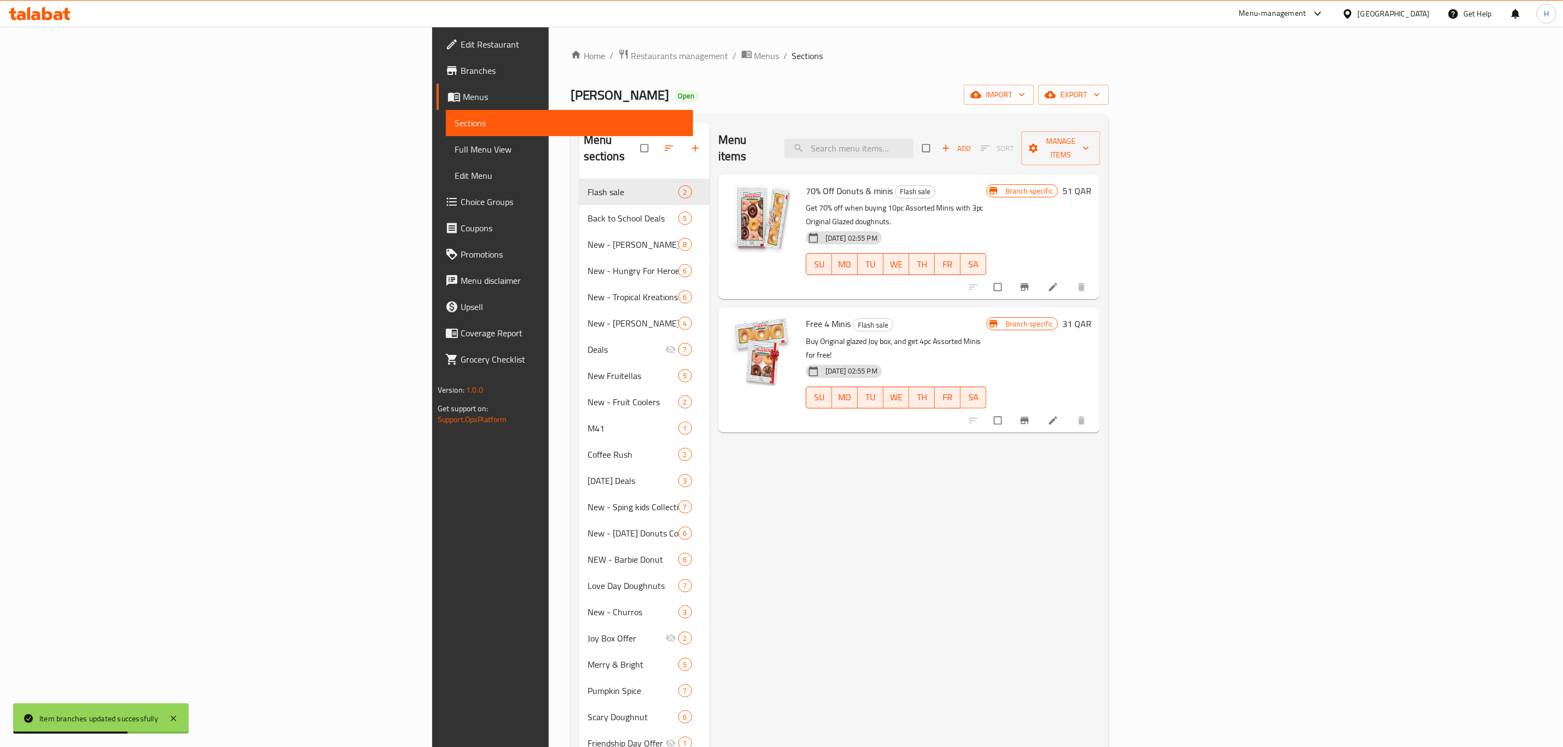
click at [1030, 415] on icon "Branch-specific-item" at bounding box center [1024, 420] width 11 height 11
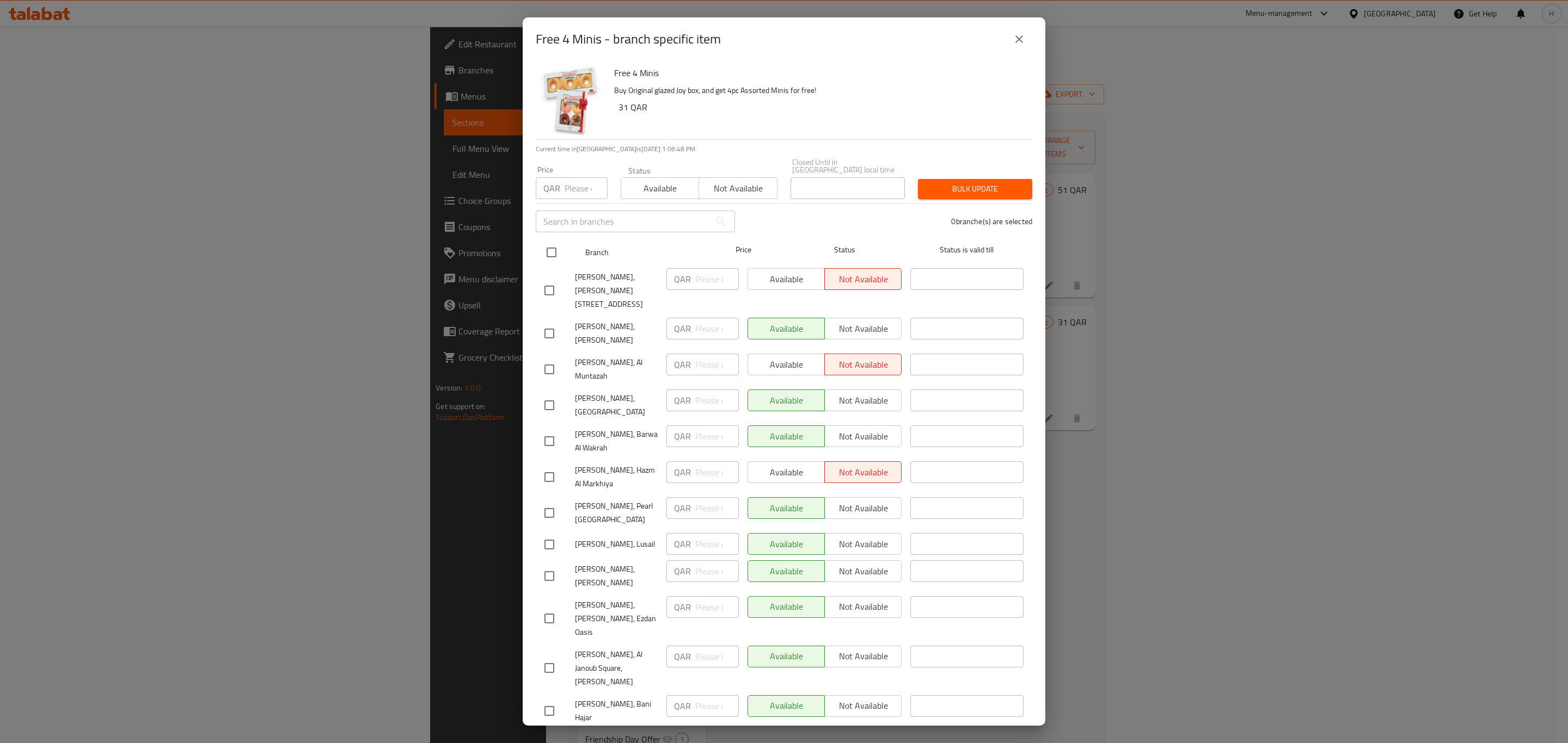
click at [544, 252] on input "checkbox" at bounding box center [551, 252] width 23 height 23
checkbox input "true"
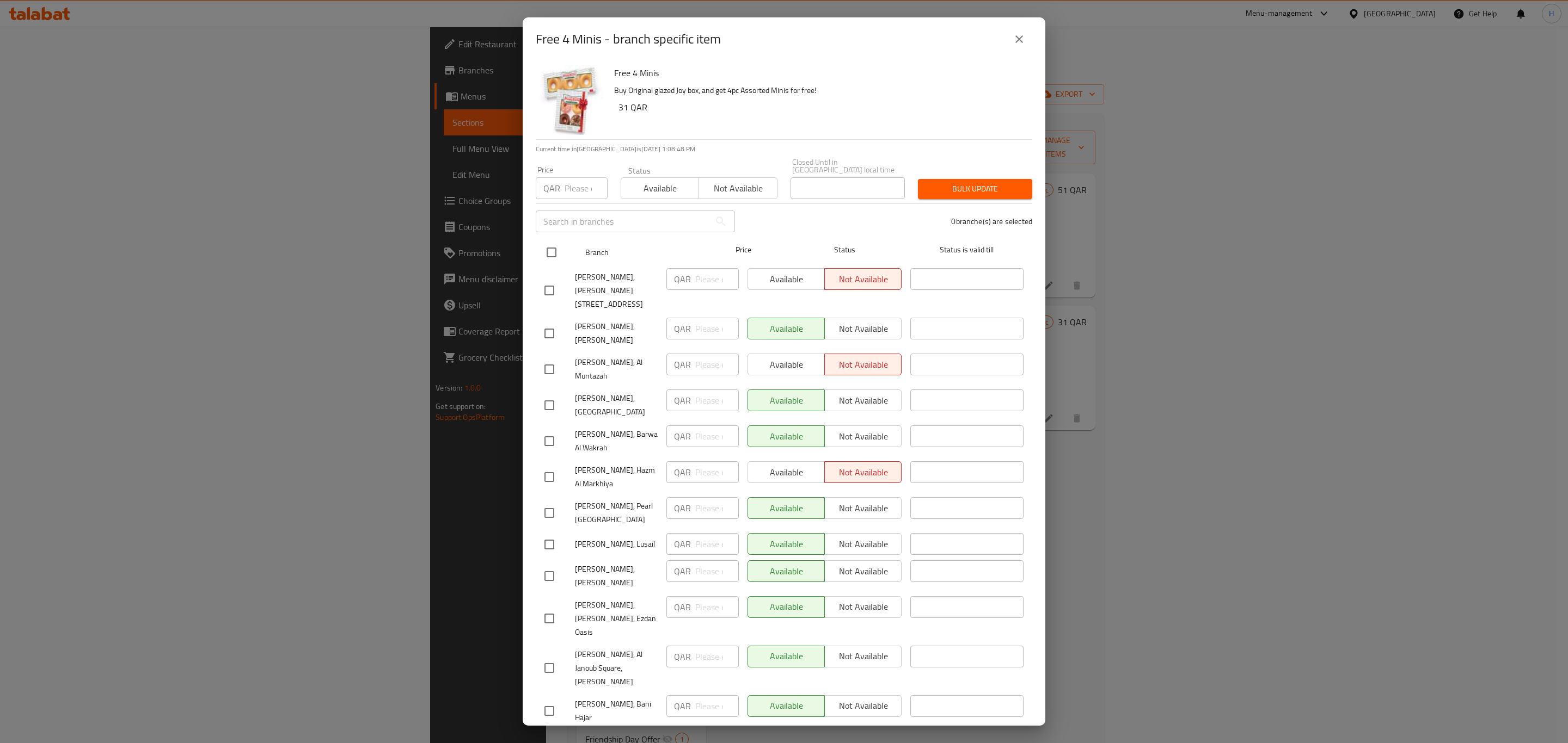
checkbox input "true"
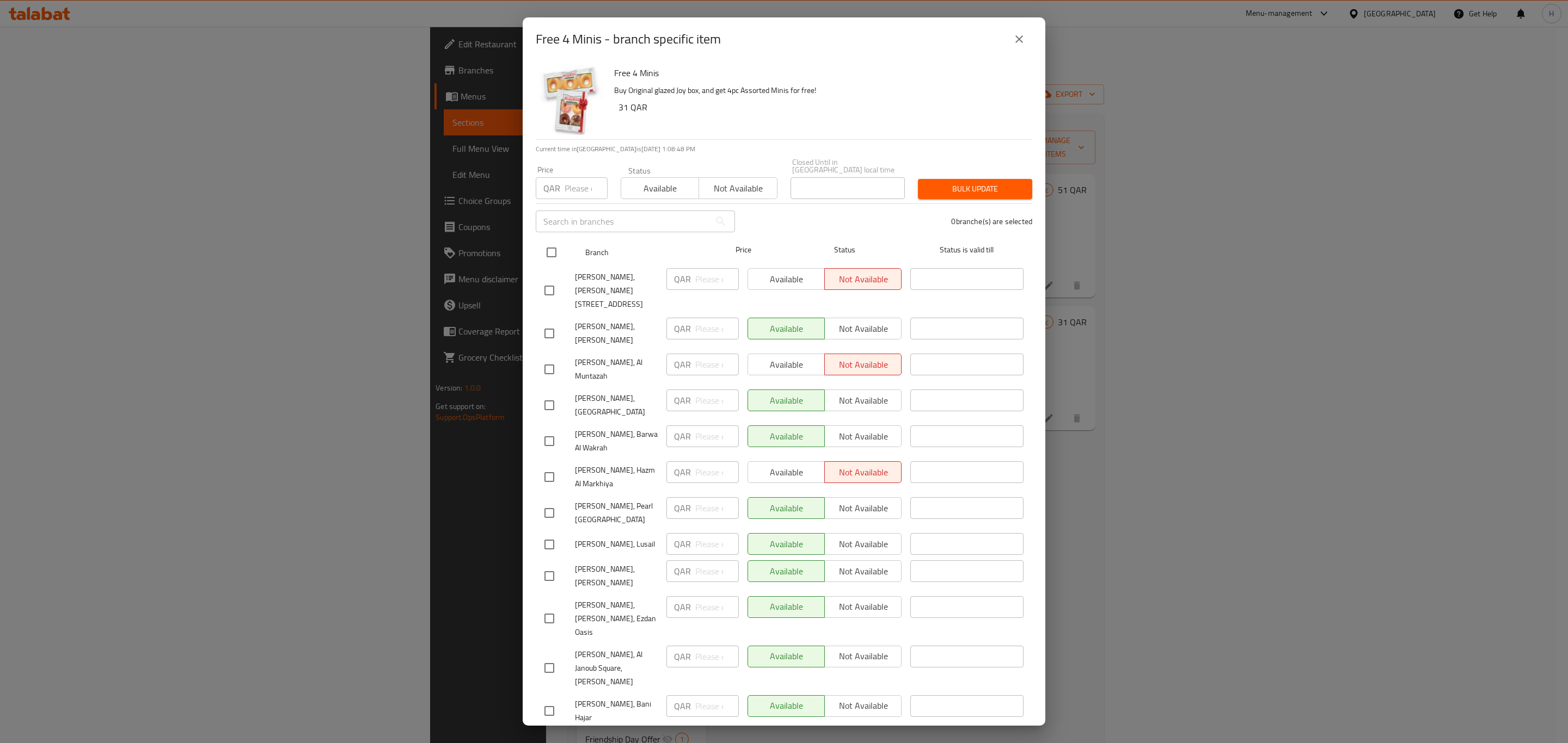
checkbox input "true"
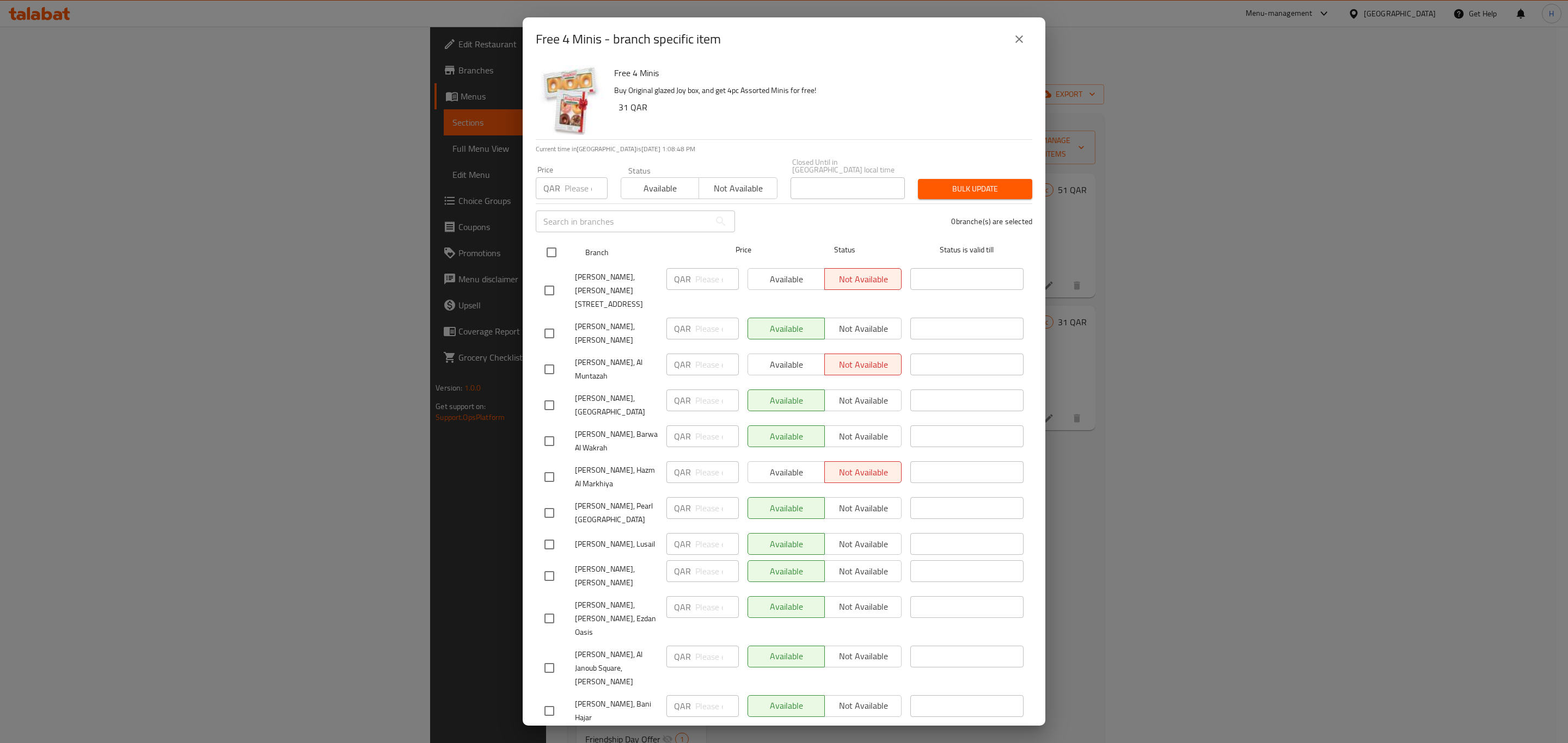
checkbox input "true"
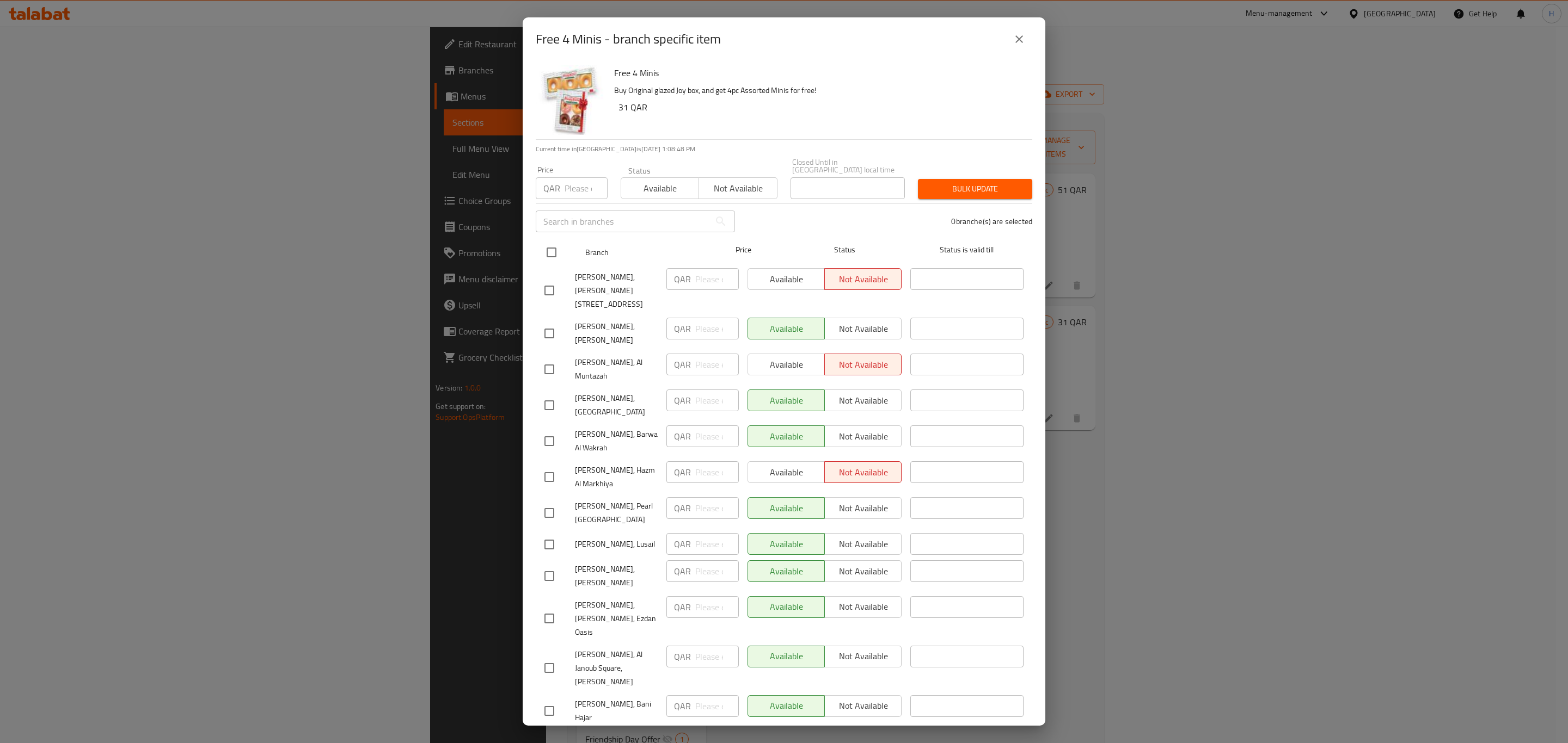
checkbox input "true"
click at [644, 181] on span "Available" at bounding box center [660, 189] width 69 height 16
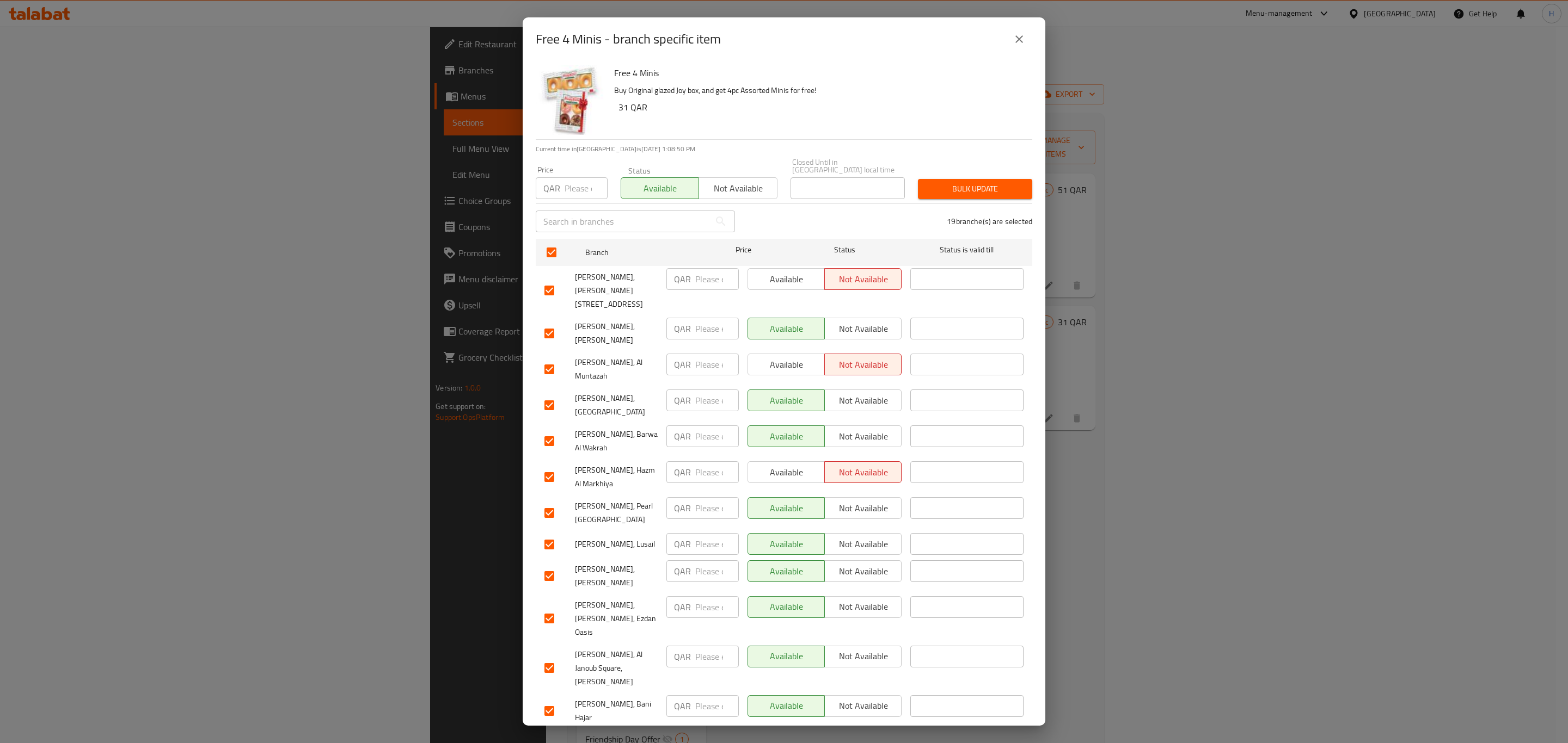
click at [934, 182] on span "Bulk update" at bounding box center [974, 189] width 97 height 14
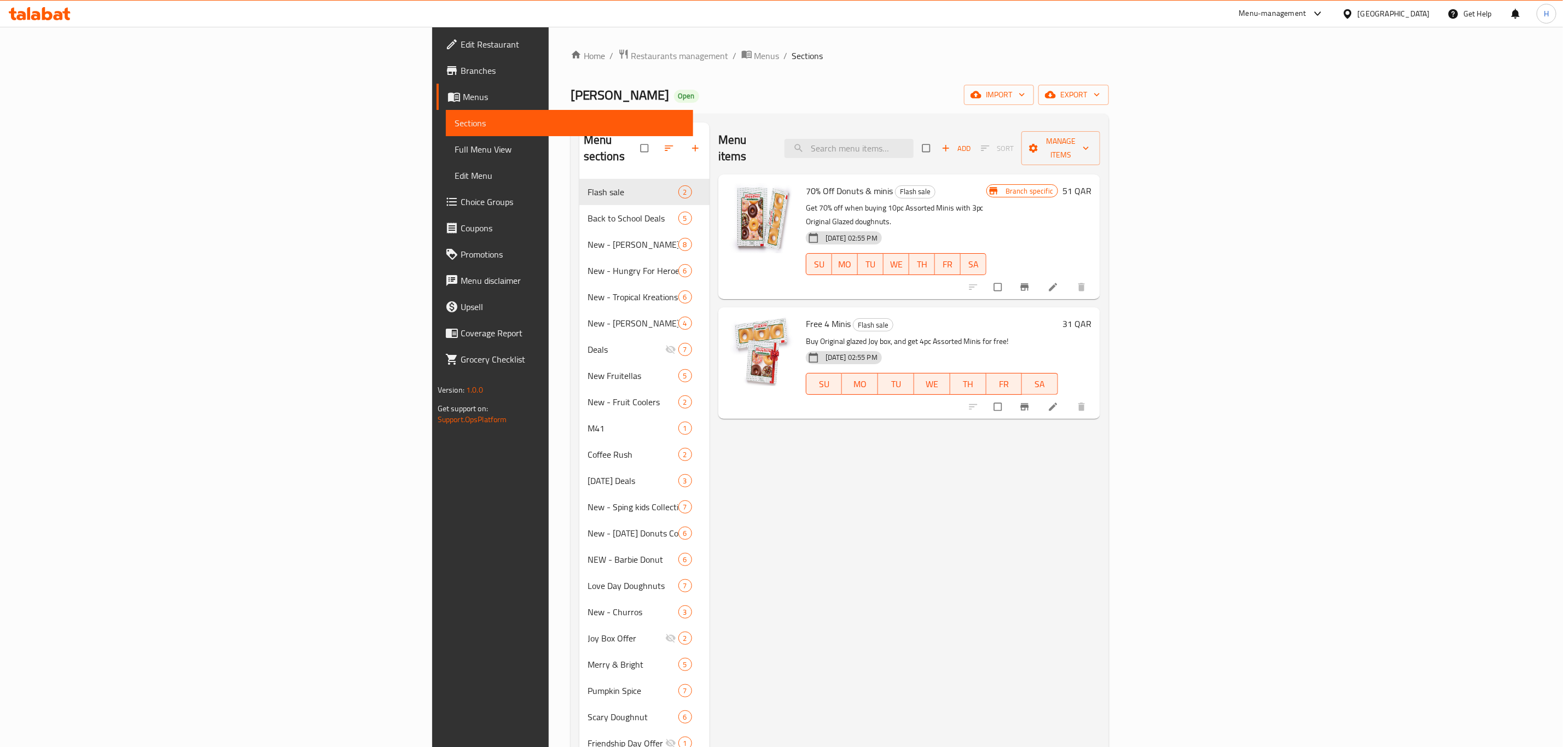
drag, startPoint x: 894, startPoint y: 409, endPoint x: 874, endPoint y: 417, distance: 21.1
click at [893, 410] on div "Menu items Add Sort Manage items 70% Off Donuts & minis Flash sale Get 70% off …" at bounding box center [905, 652] width 391 height 1059
click at [1030, 282] on icon "Branch-specific-item" at bounding box center [1024, 287] width 11 height 11
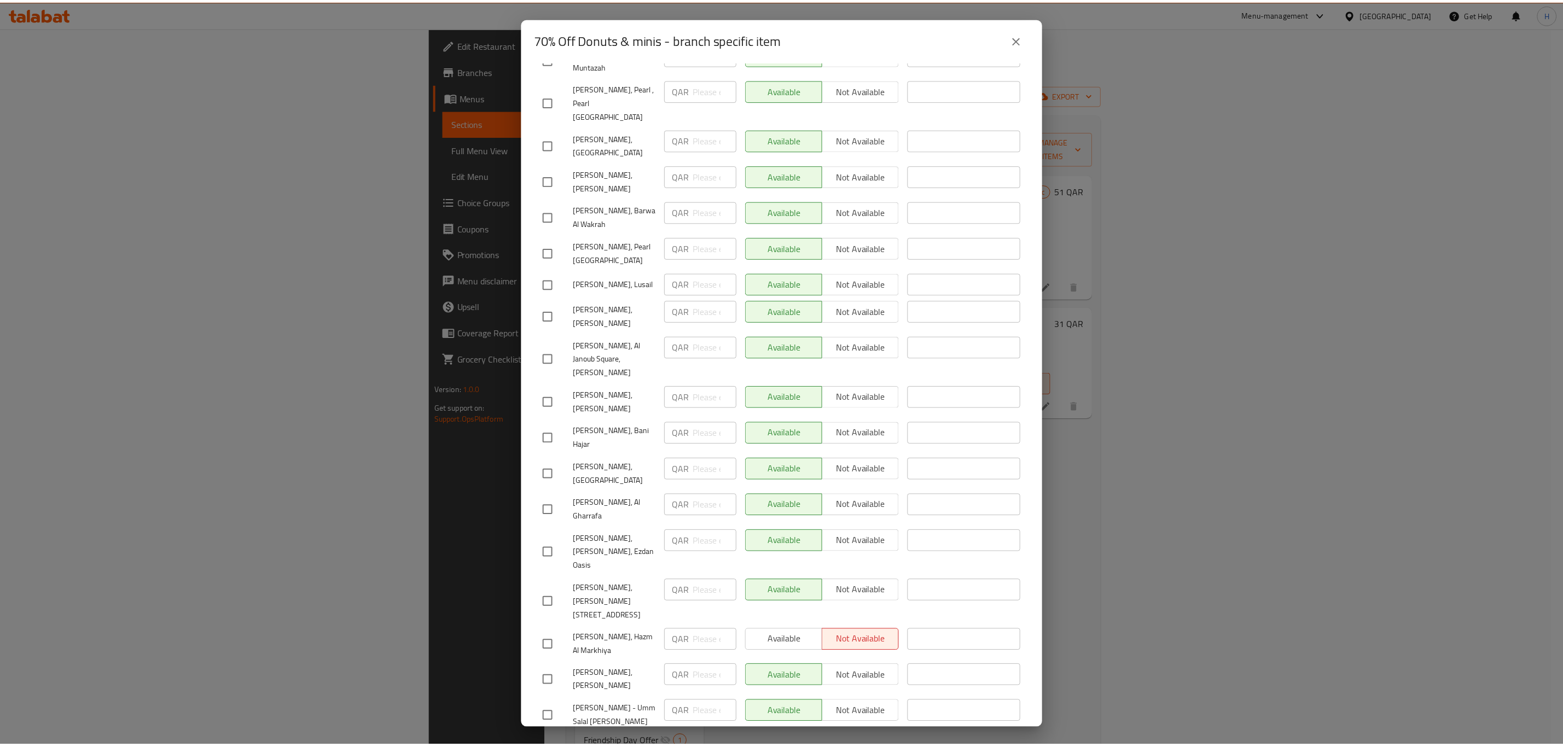
scroll to position [235, 0]
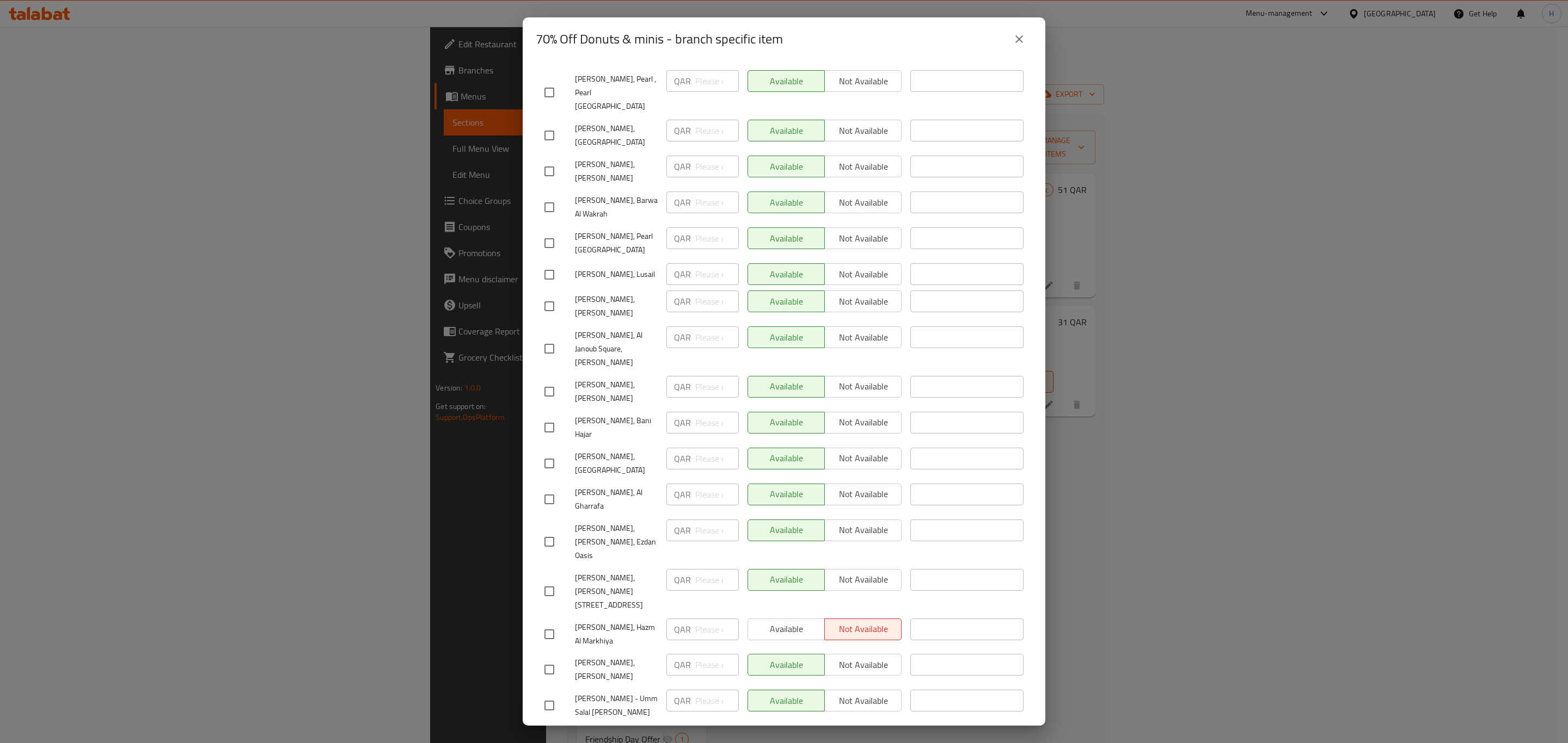
click at [1022, 39] on icon "close" at bounding box center [1019, 39] width 13 height 13
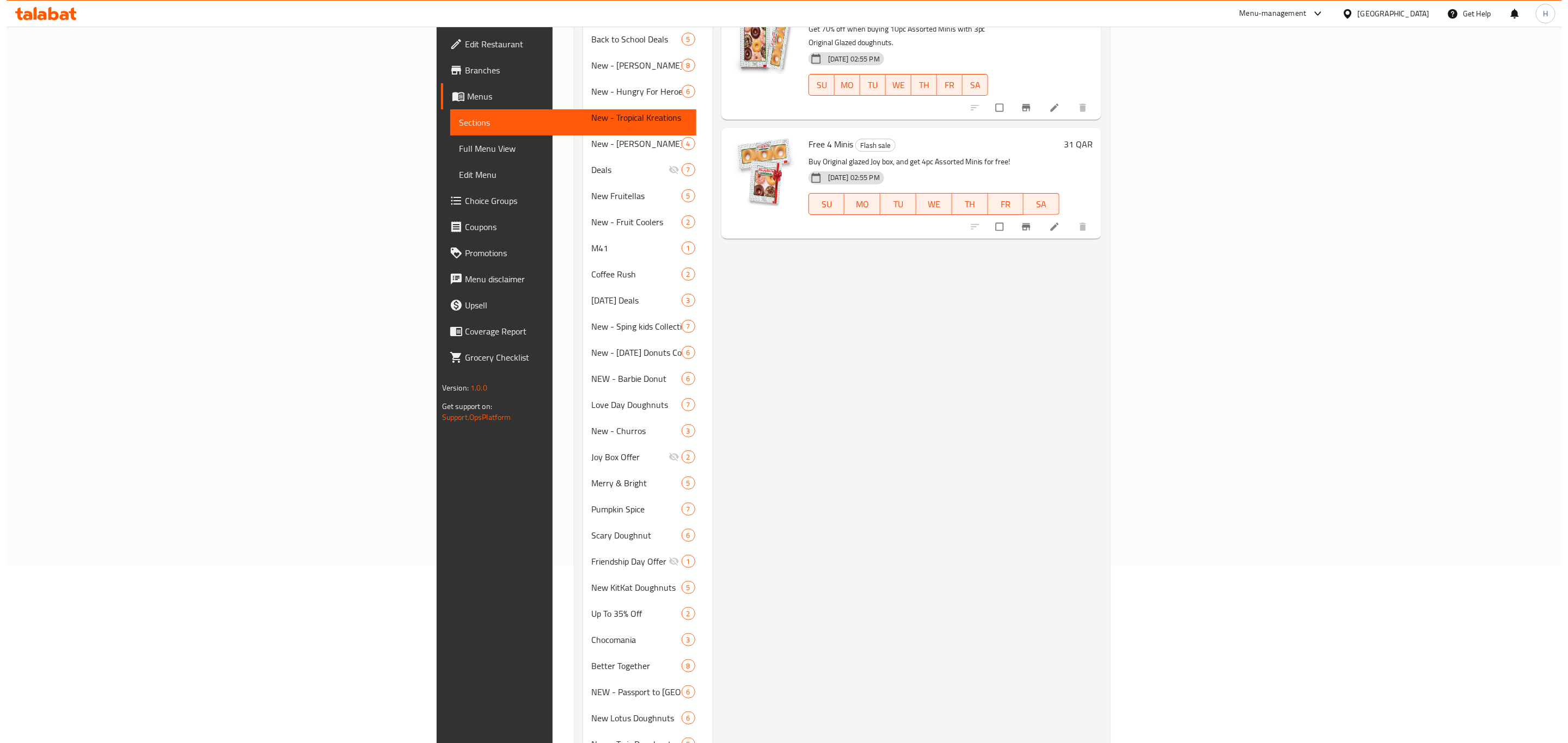
scroll to position [0, 0]
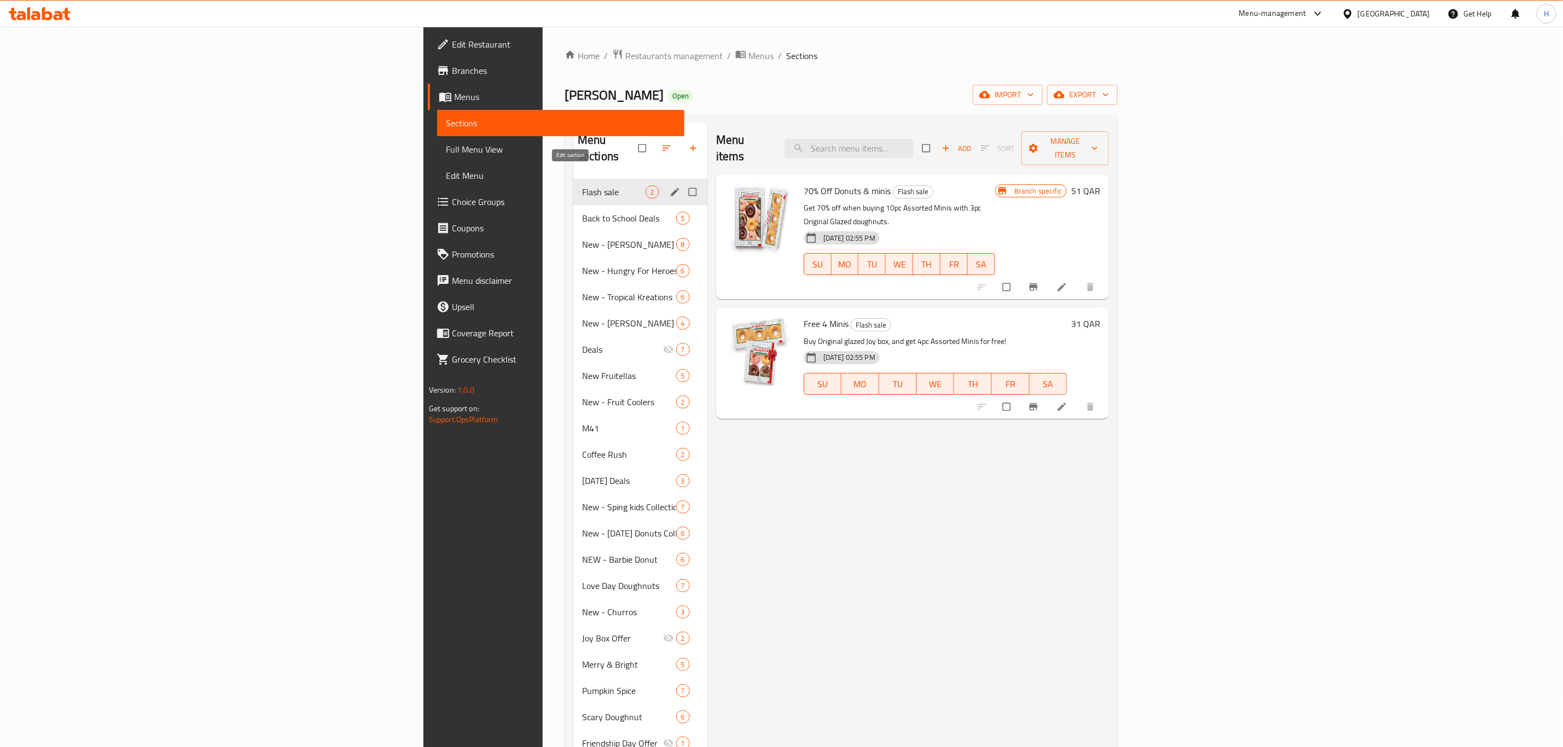
click at [670, 187] on icon "edit" at bounding box center [675, 192] width 11 height 11
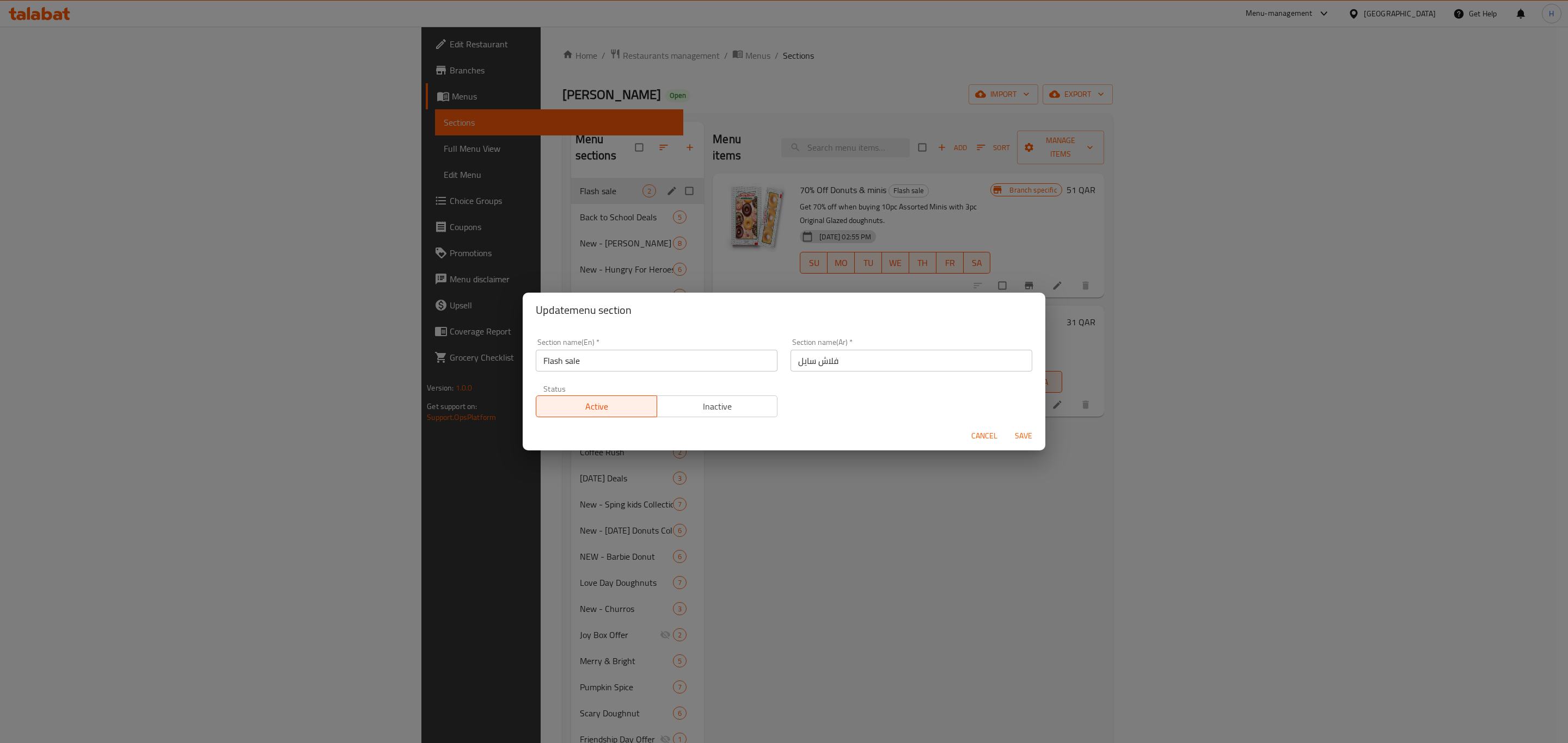
click at [722, 534] on div "Update menu section Section name(En)   * Flash sale Section name(En) * Section …" at bounding box center [784, 371] width 1568 height 743
click at [991, 446] on button "Cancel" at bounding box center [984, 436] width 35 height 20
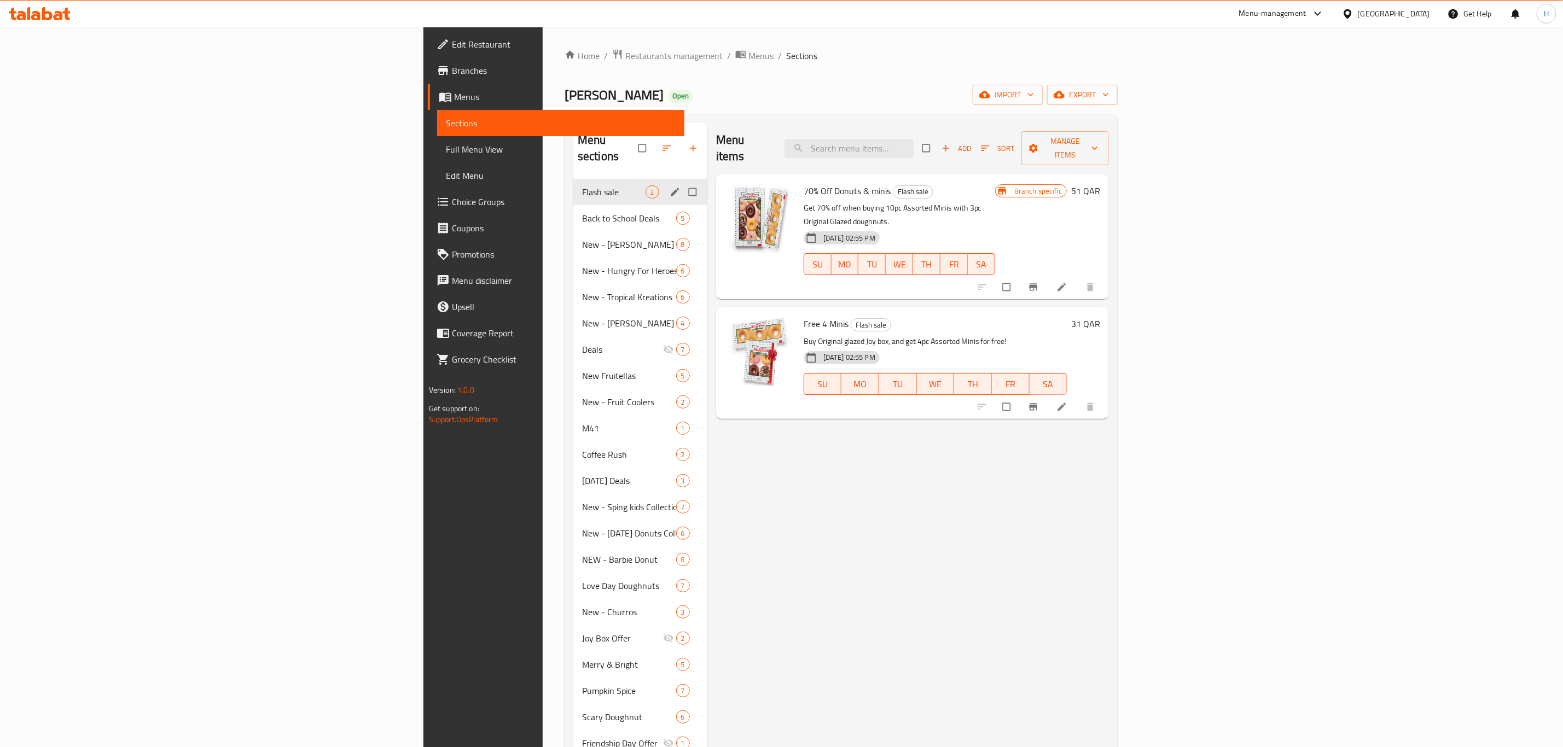
click at [811, 530] on div "Menu items Add Sort Manage items 70% Off Donuts & minis Flash sale Get 70% off …" at bounding box center [909, 652] width 402 height 1059
click at [757, 41] on div "Home / Restaurants management / Menus / Sections Krispy Kreme Open import expor…" at bounding box center [841, 619] width 597 height 1185
drag, startPoint x: 755, startPoint y: 101, endPoint x: 744, endPoint y: 89, distance: 15.9
click at [757, 97] on div "Krispy Kreme Open import export" at bounding box center [841, 95] width 553 height 20
click at [670, 187] on icon "edit" at bounding box center [675, 192] width 11 height 11
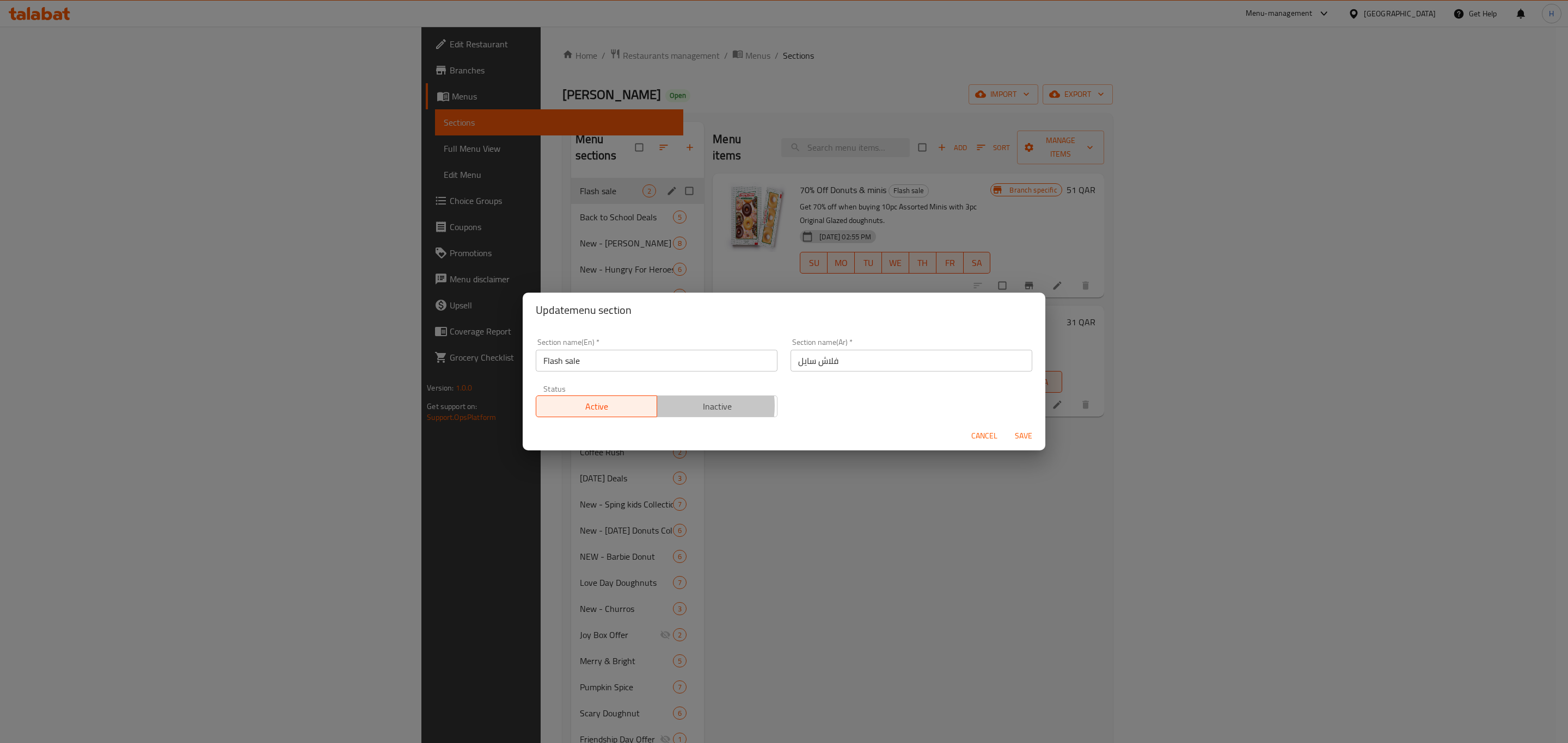
click at [686, 407] on span "Inactive" at bounding box center [717, 407] width 112 height 16
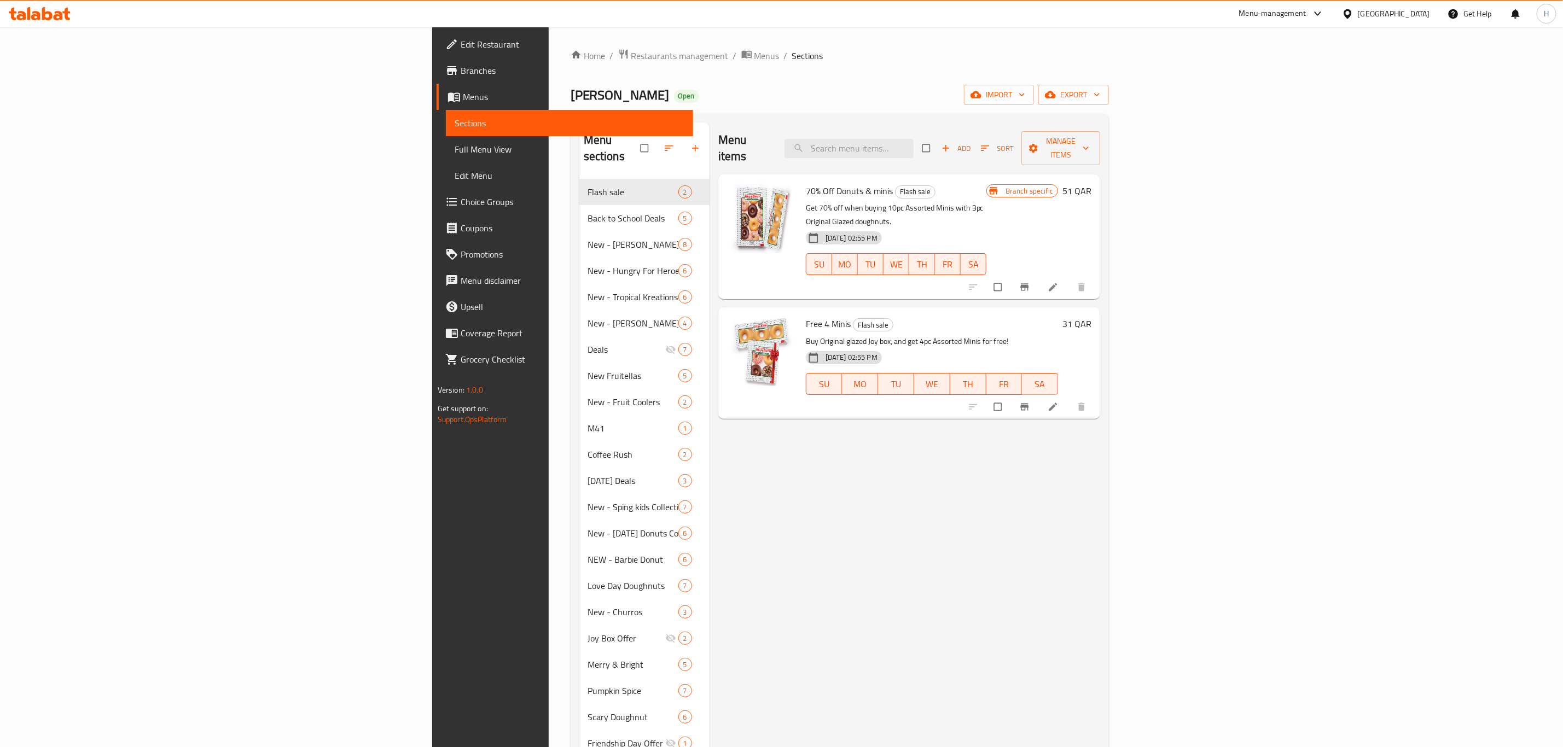
drag, startPoint x: 1353, startPoint y: 508, endPoint x: 1363, endPoint y: 479, distance: 30.3
click at [1100, 508] on div "Menu items Add Sort Manage items 70% Off Donuts & minis Flash sale Get 70% off …" at bounding box center [905, 652] width 391 height 1059
click at [1039, 275] on button "Branch-specific-item" at bounding box center [1026, 287] width 26 height 24
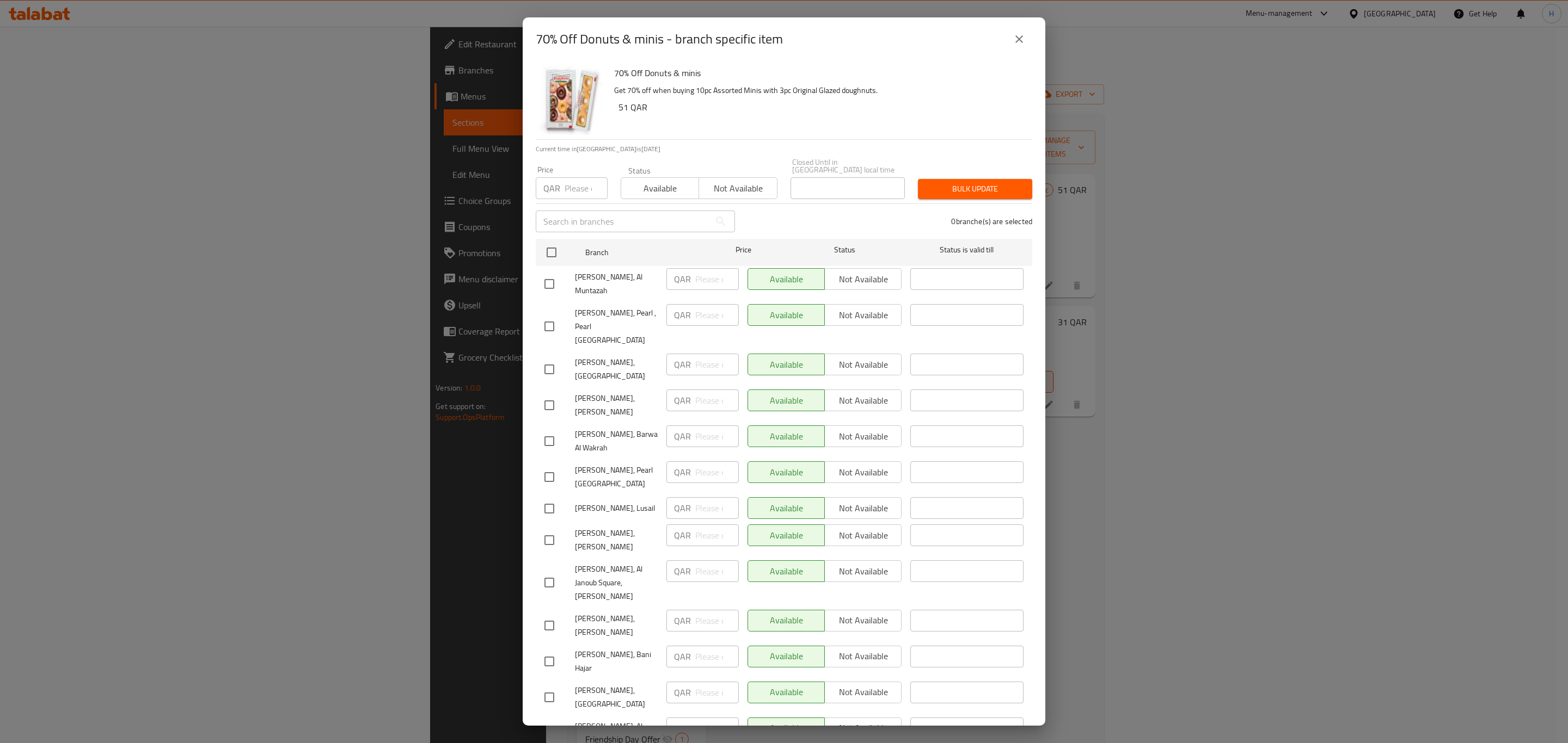
scroll to position [234, 0]
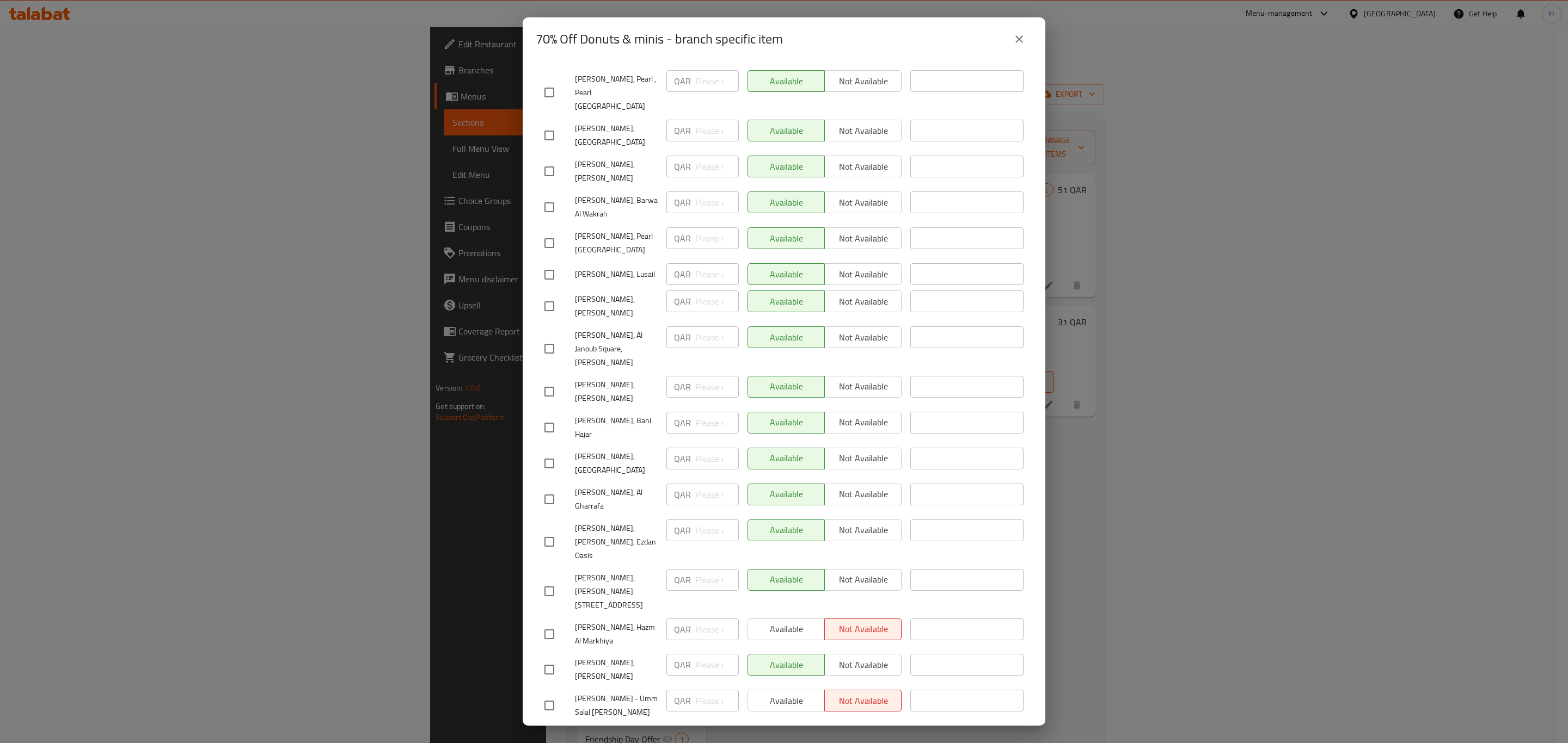
click at [1124, 420] on div "70% Off Donuts & minis - branch specific item 70% Off Donuts & minis Get 70% of…" at bounding box center [784, 371] width 1568 height 743
click at [1017, 30] on button "close" at bounding box center [1019, 39] width 26 height 26
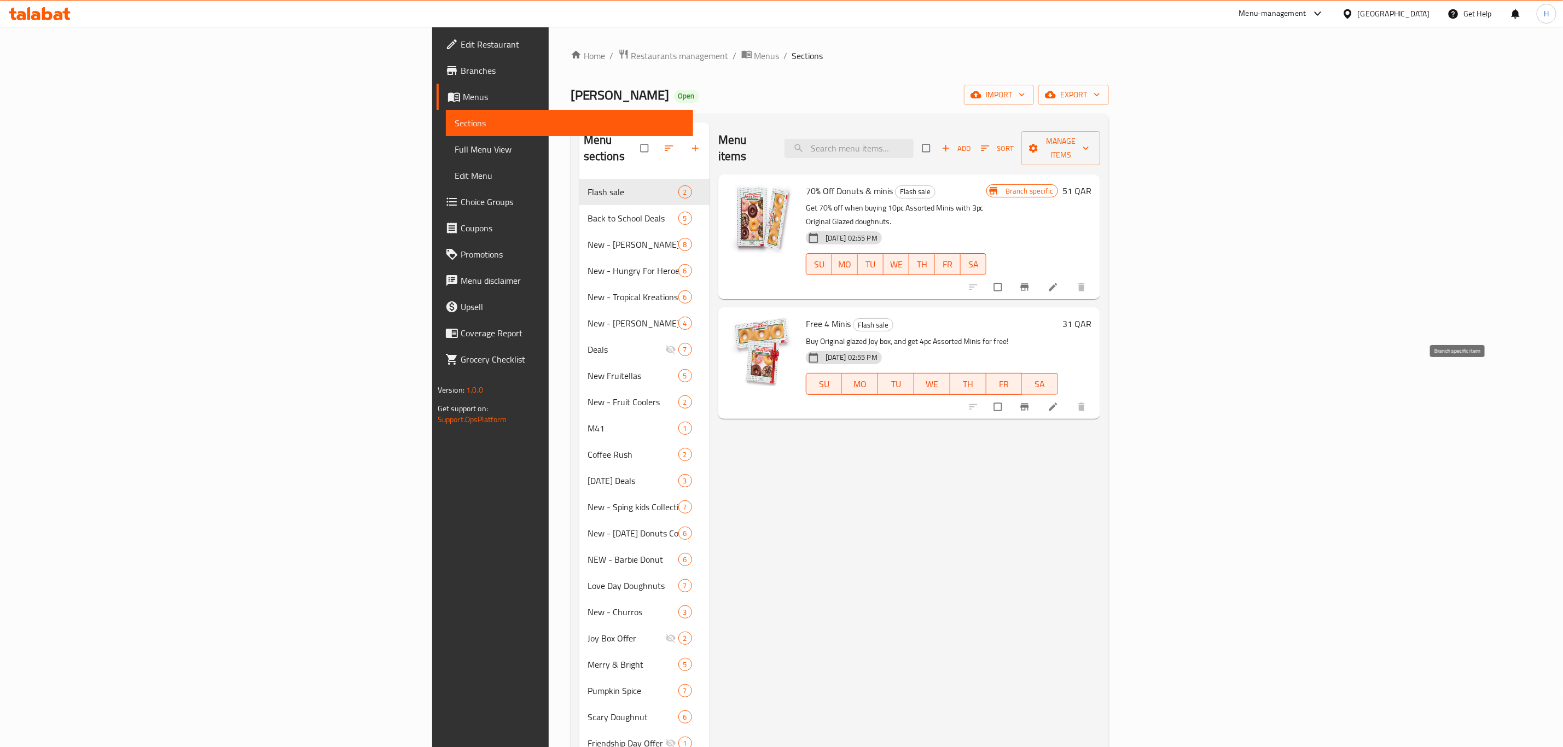
click at [1030, 402] on icon "Branch-specific-item" at bounding box center [1024, 407] width 11 height 11
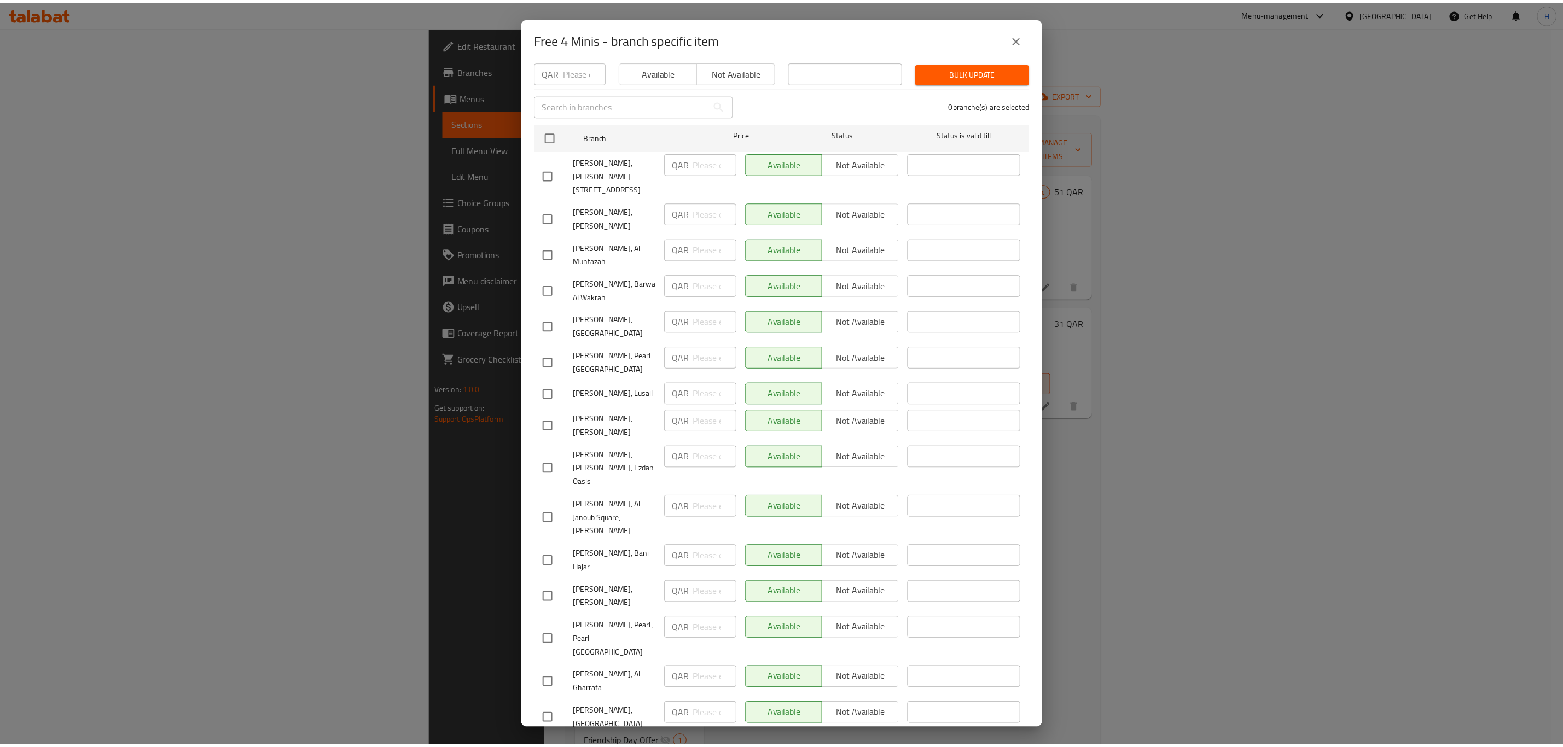
scroll to position [0, 0]
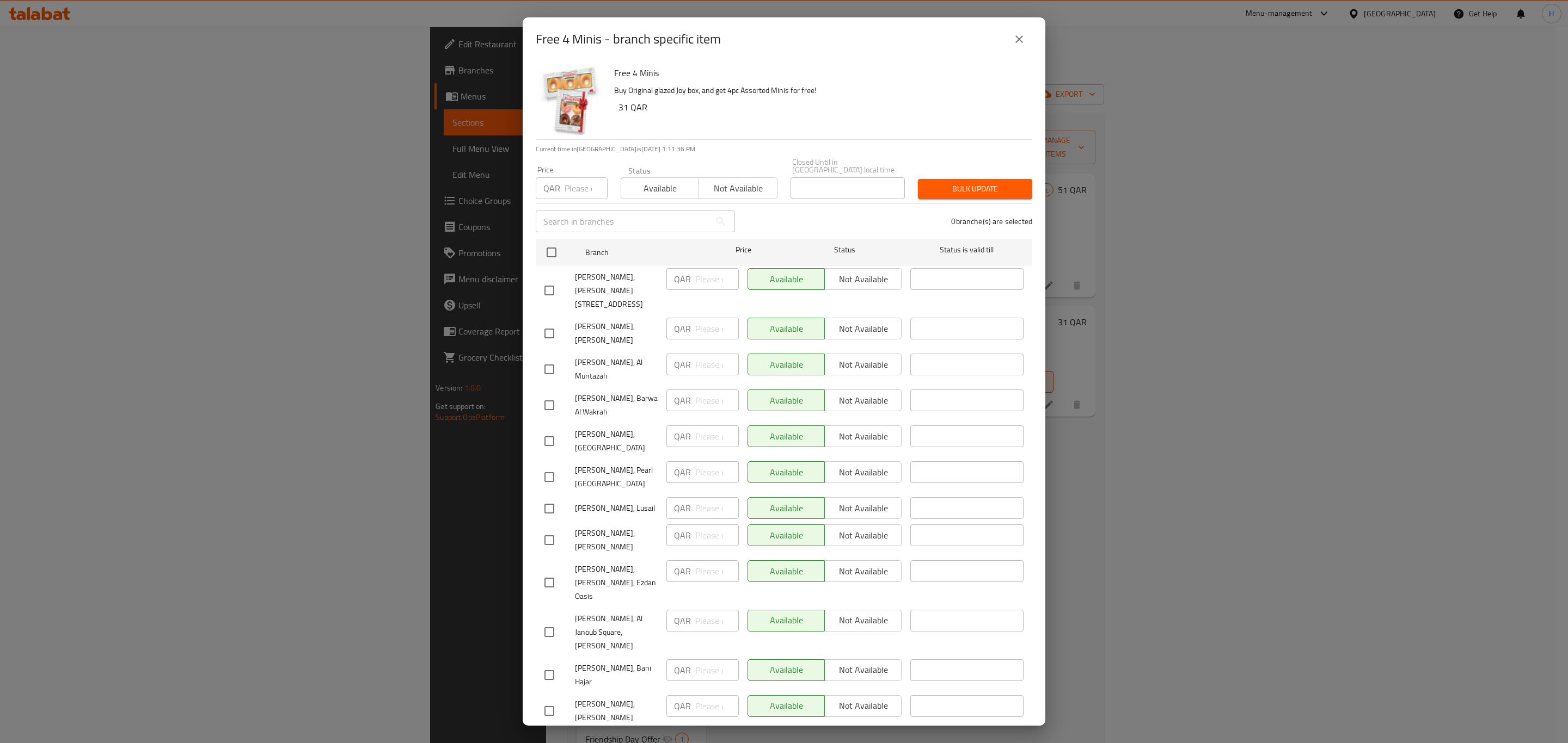
click at [1016, 39] on icon "close" at bounding box center [1019, 39] width 13 height 13
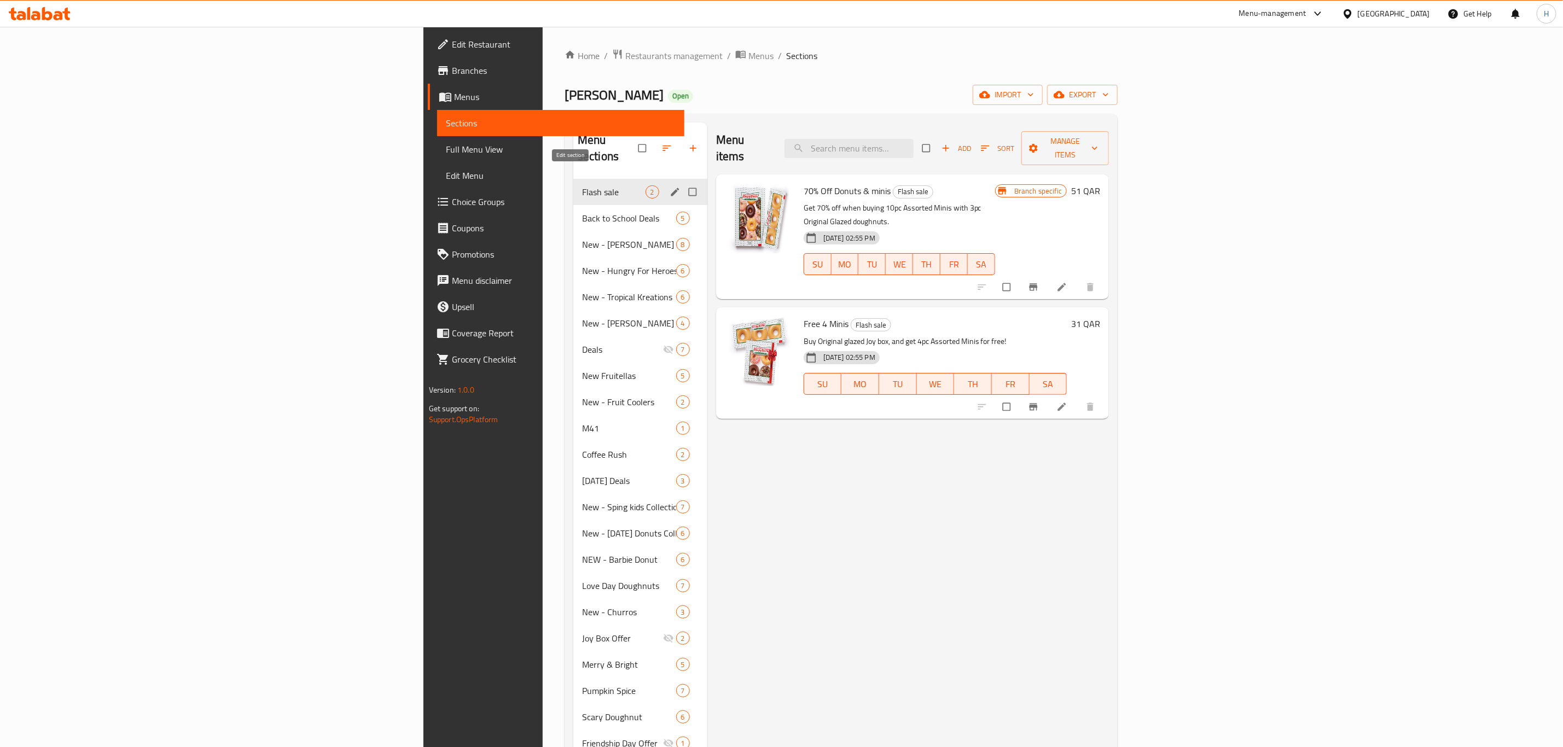
click at [670, 187] on icon "edit" at bounding box center [675, 192] width 11 height 11
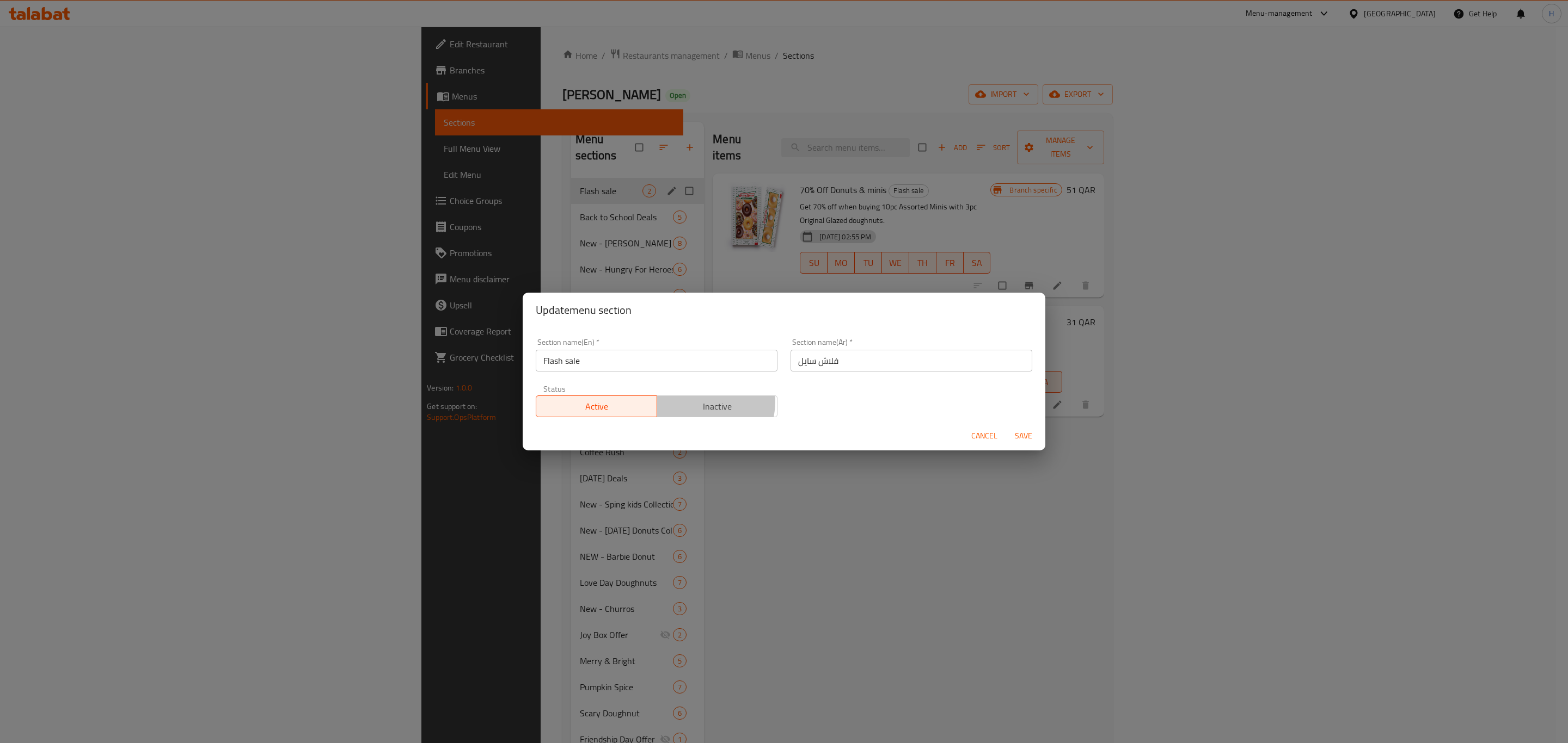
click at [695, 402] on span "Inactive" at bounding box center [717, 407] width 112 height 16
click at [1019, 435] on span "Save" at bounding box center [1024, 437] width 26 height 14
